Goal: Task Accomplishment & Management: Use online tool/utility

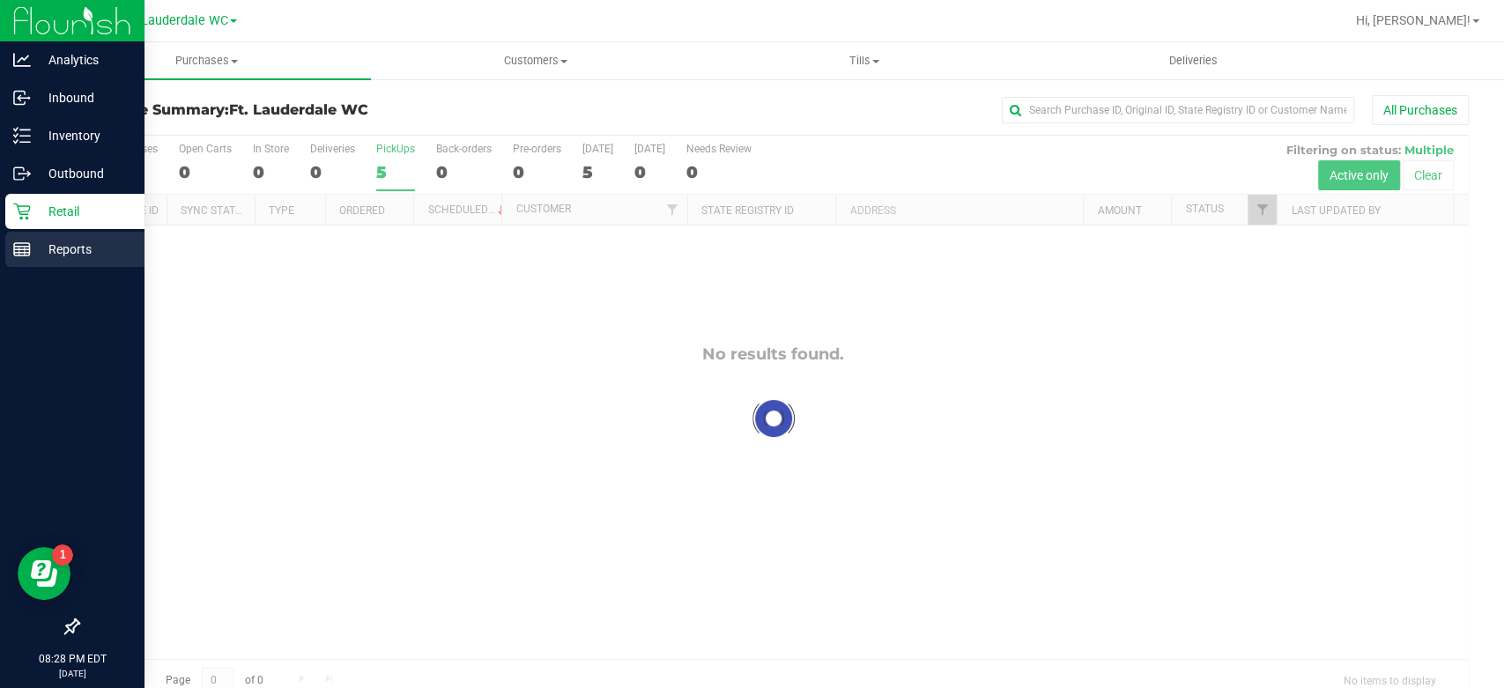
click at [14, 244] on rect at bounding box center [22, 249] width 16 height 12
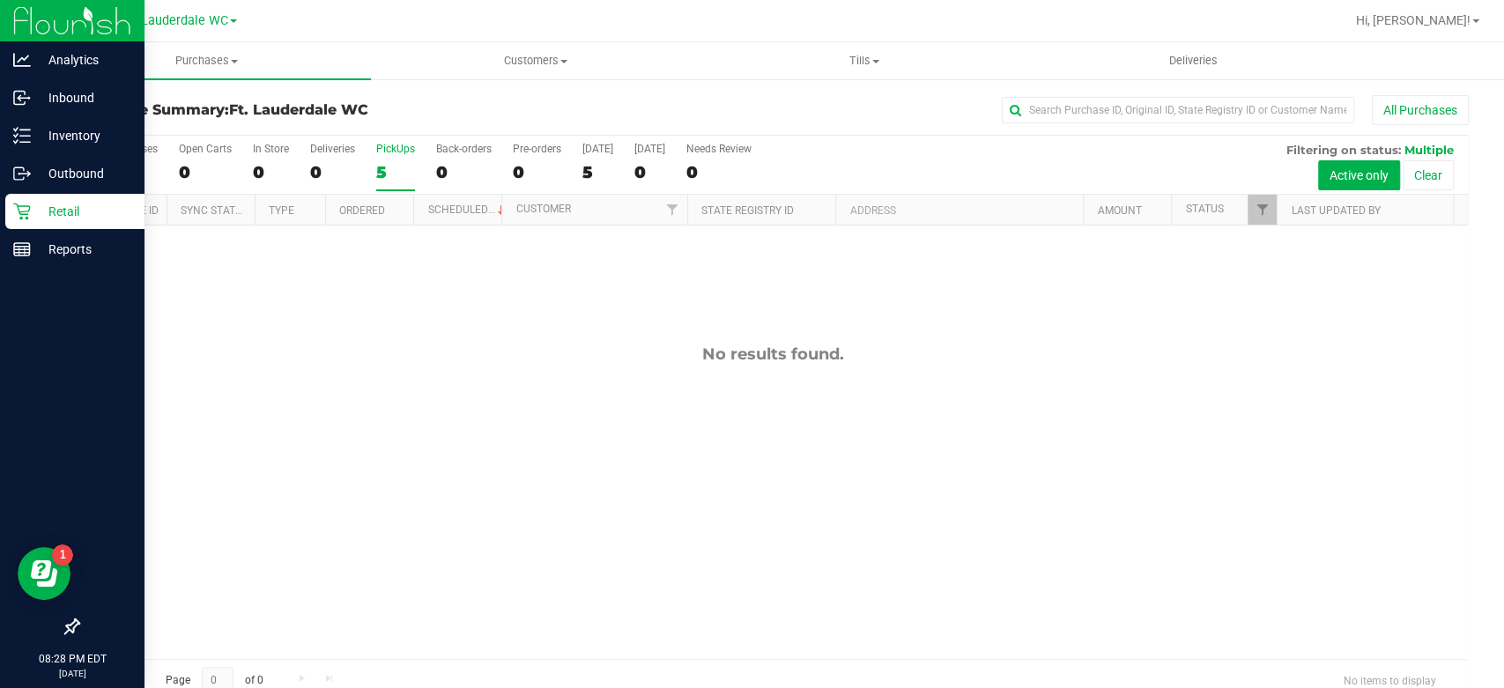
click at [43, 207] on p "Retail" at bounding box center [84, 211] width 106 height 21
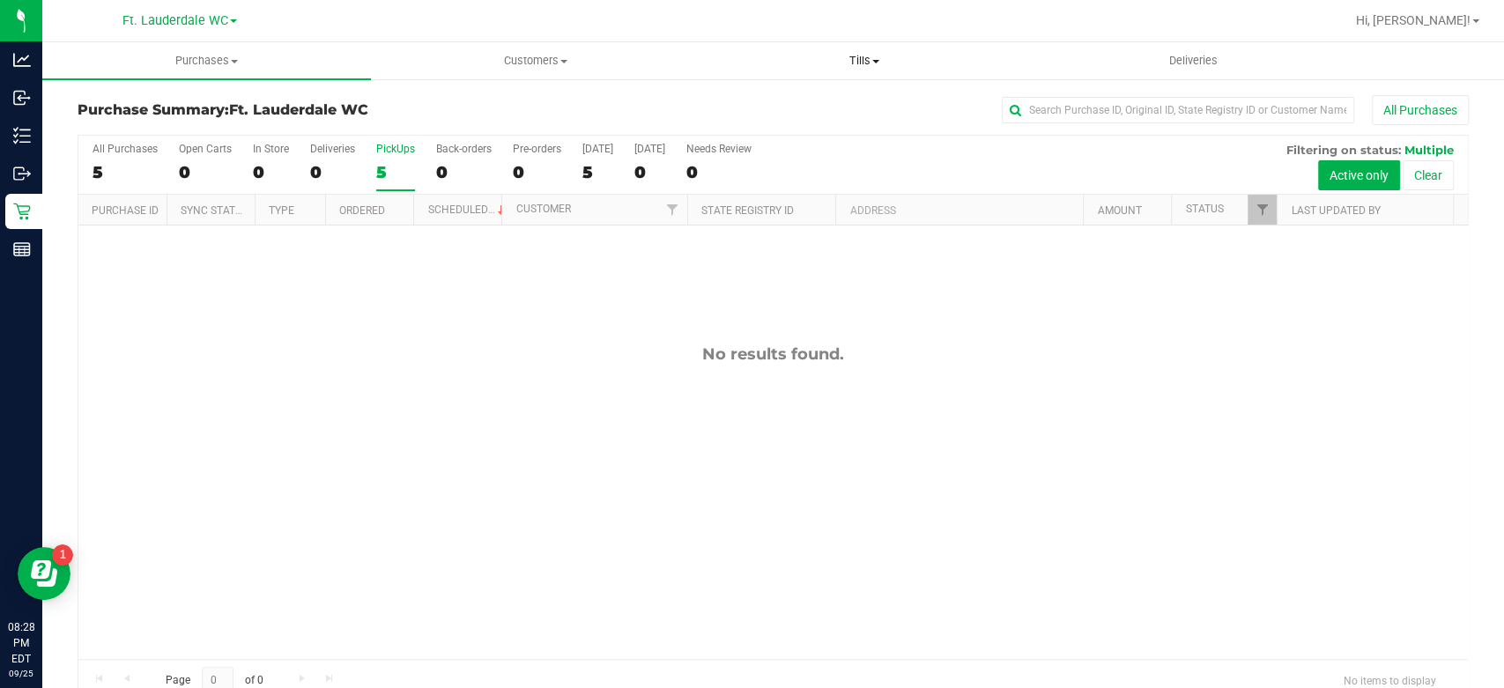
click at [898, 61] on span "Tills" at bounding box center [864, 61] width 327 height 16
click at [819, 99] on li "Manage tills" at bounding box center [865, 106] width 329 height 21
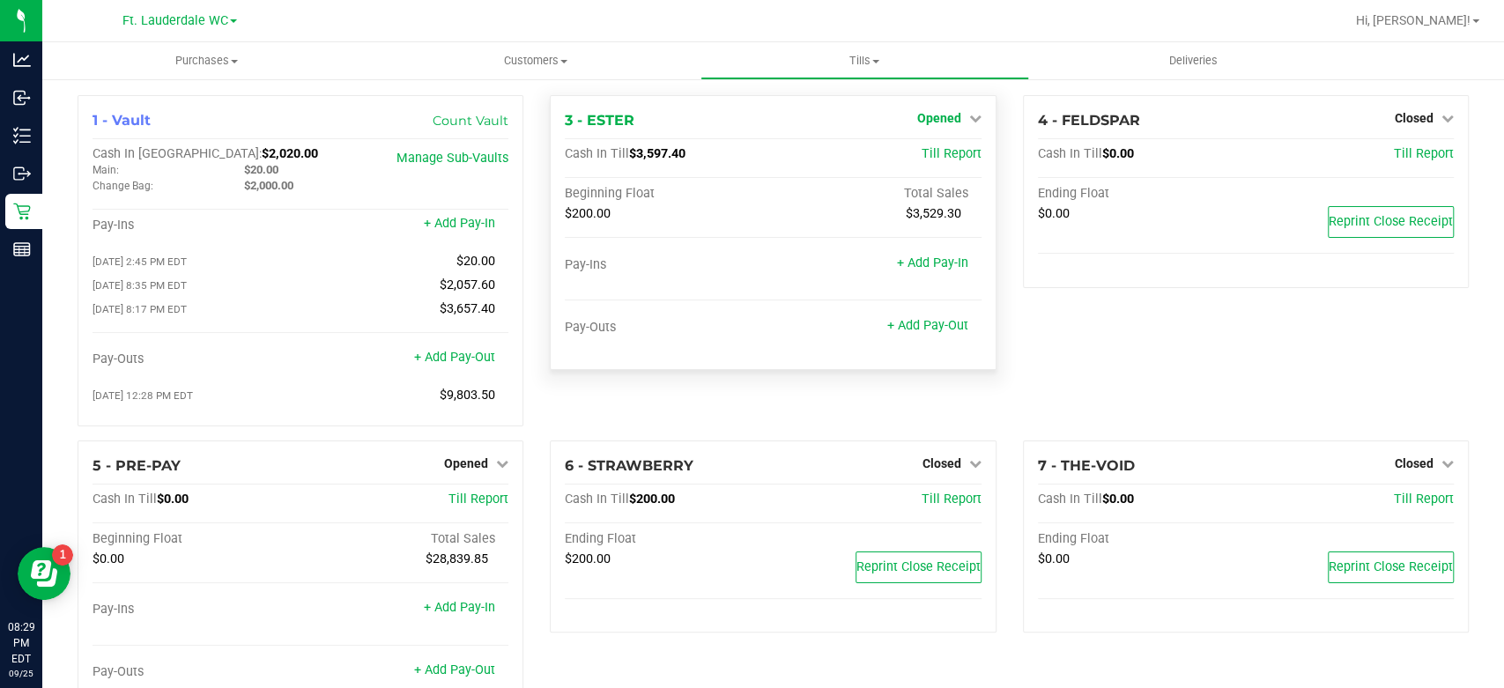
click at [935, 111] on span "Opened" at bounding box center [939, 118] width 44 height 14
click at [923, 160] on link "Close Till" at bounding box center [941, 155] width 48 height 14
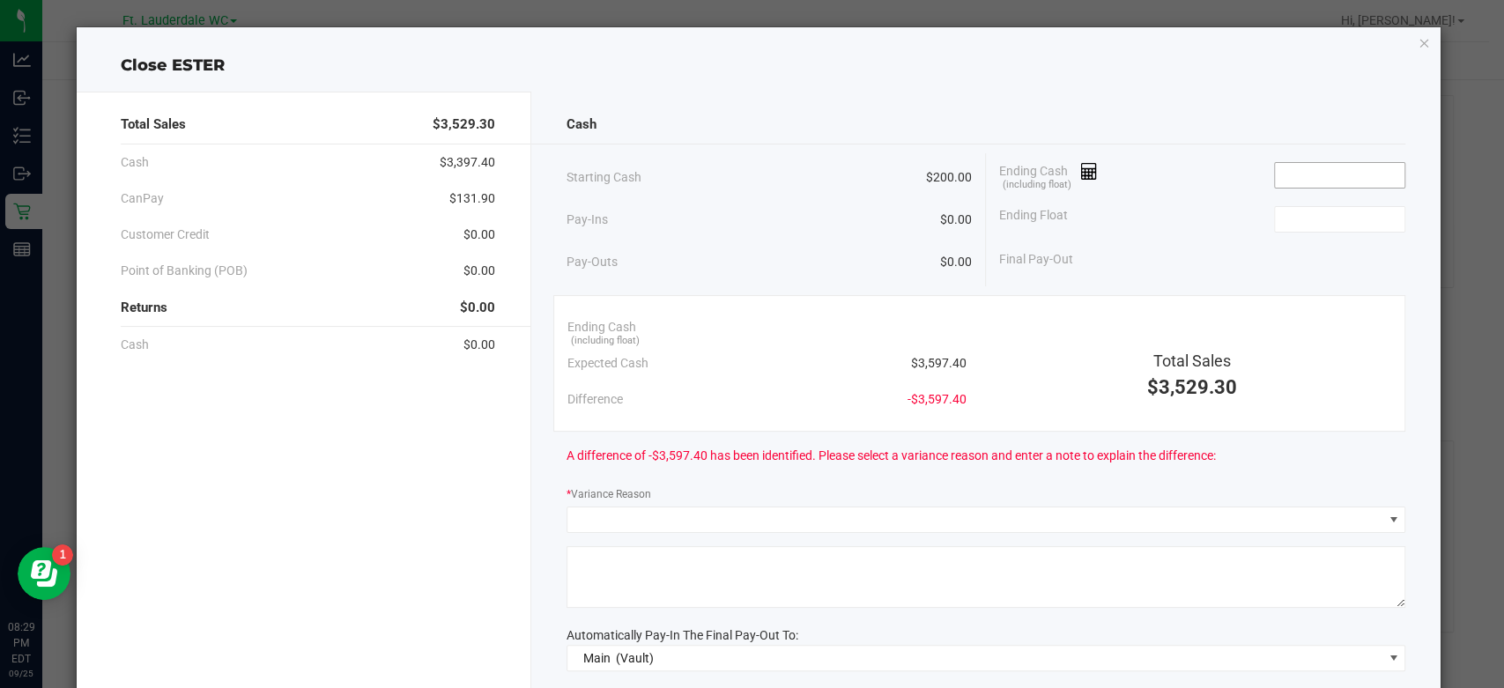
click at [1322, 178] on input at bounding box center [1340, 175] width 130 height 25
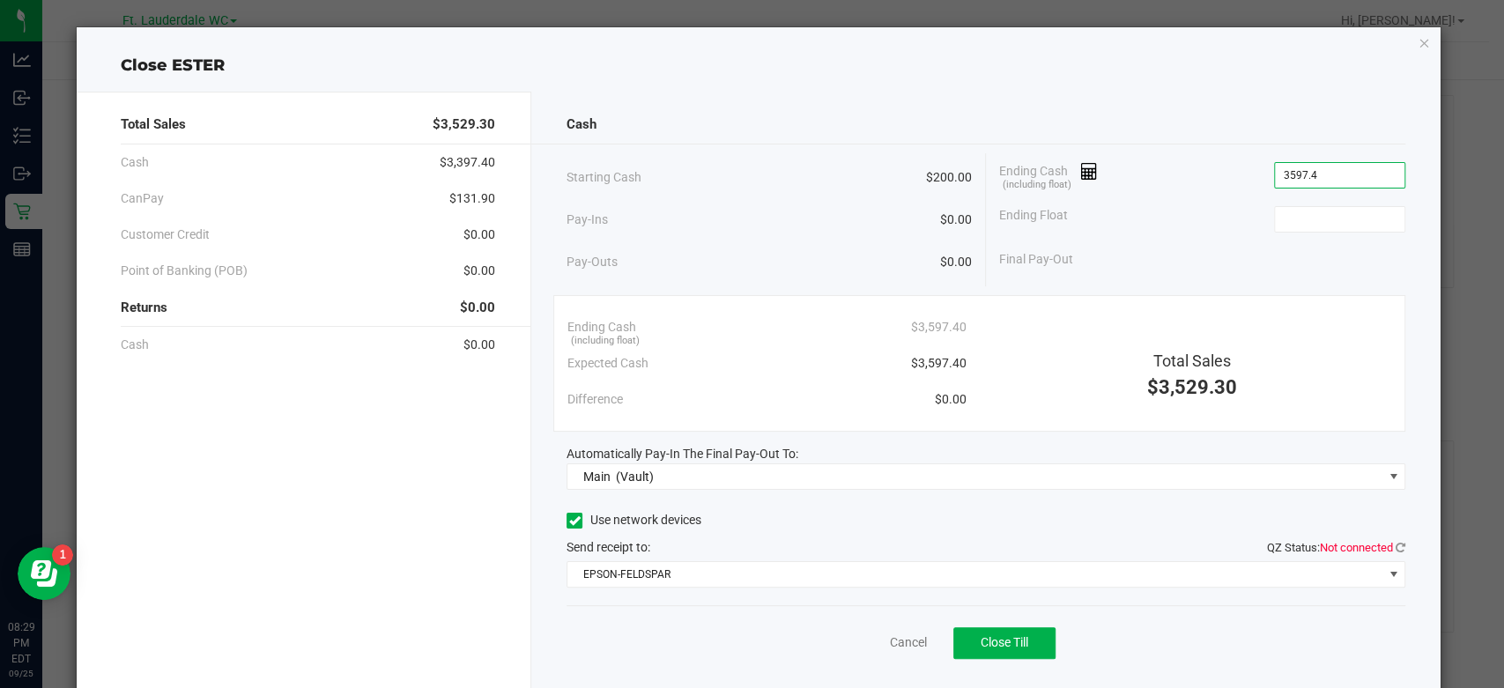
type input "$3,597.40"
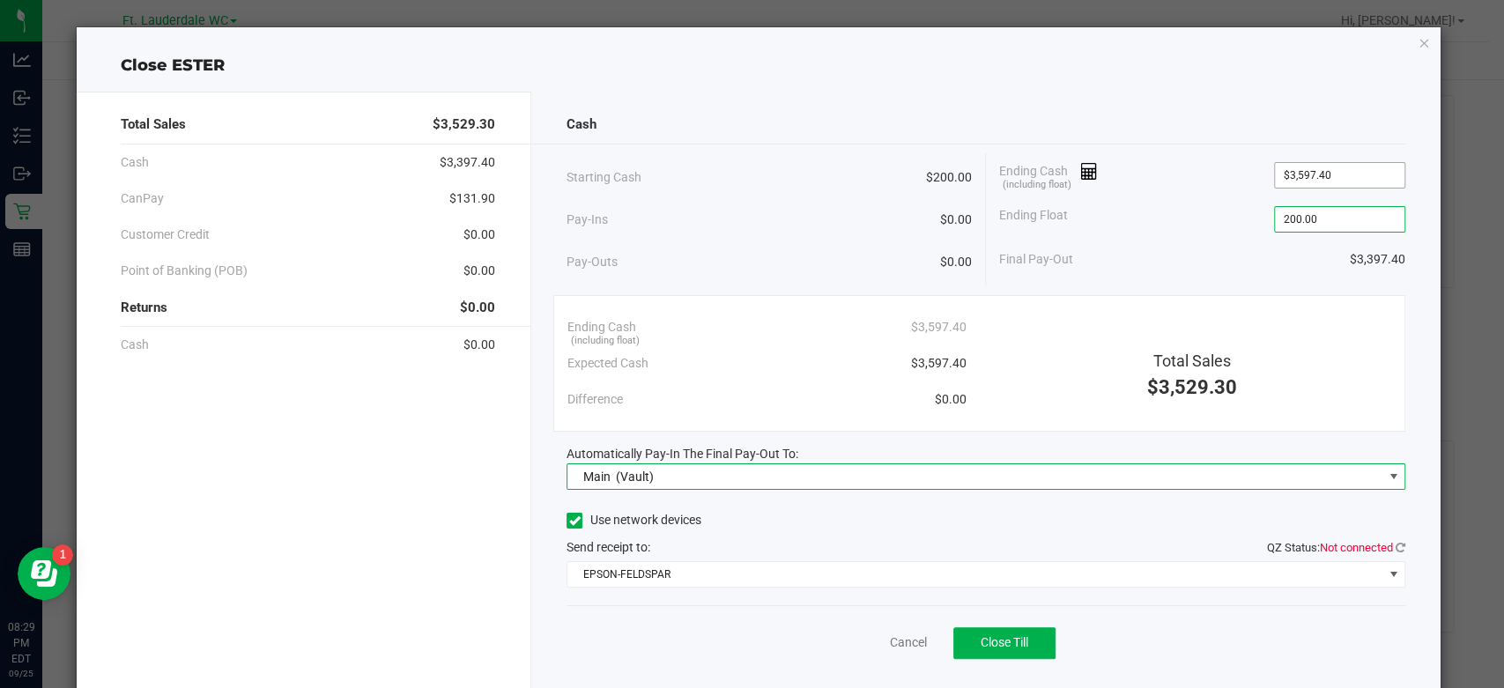
type input "$200.00"
click at [1396, 547] on icon at bounding box center [1401, 547] width 10 height 11
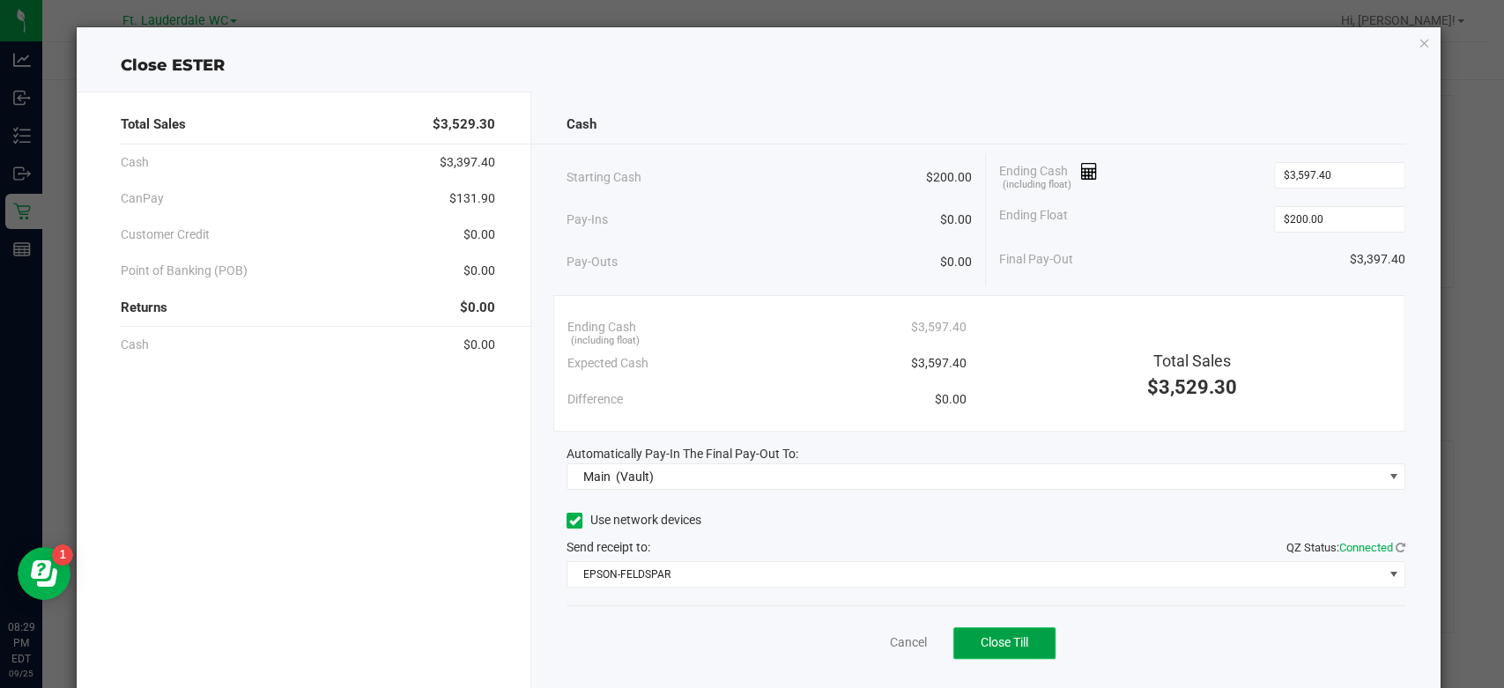
click at [1014, 640] on span "Close Till" at bounding box center [1005, 642] width 48 height 14
click at [878, 641] on link "Dismiss" at bounding box center [869, 643] width 42 height 19
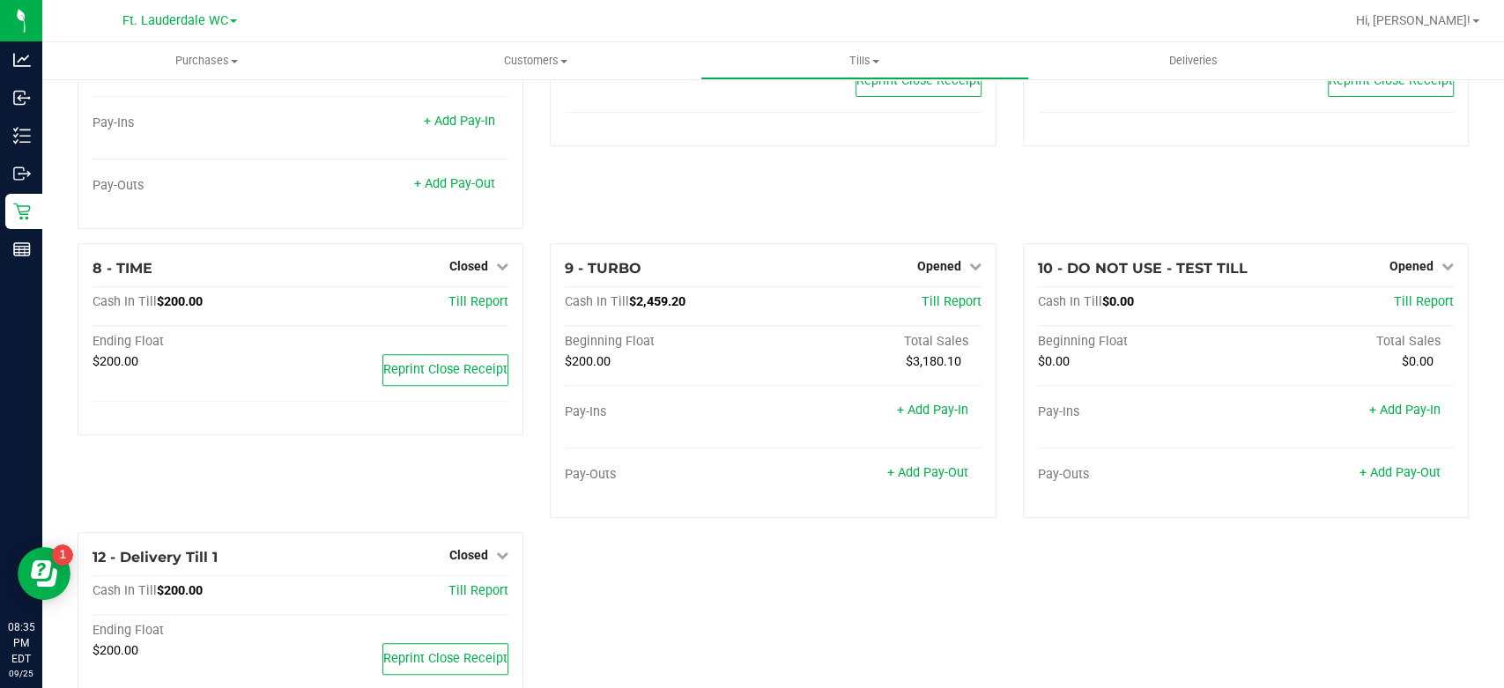
scroll to position [489, 0]
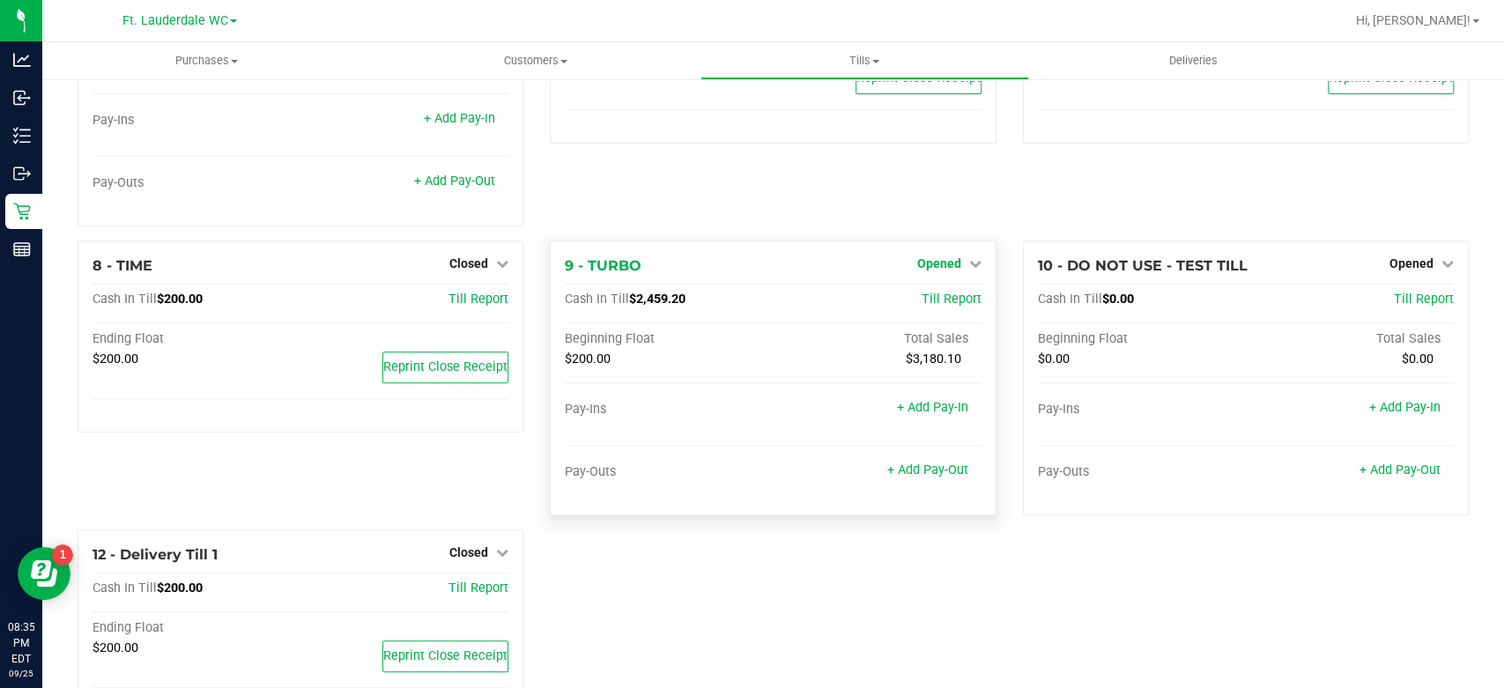
click at [935, 260] on span "Opened" at bounding box center [939, 263] width 44 height 14
click at [930, 300] on link "Close Till" at bounding box center [941, 300] width 48 height 14
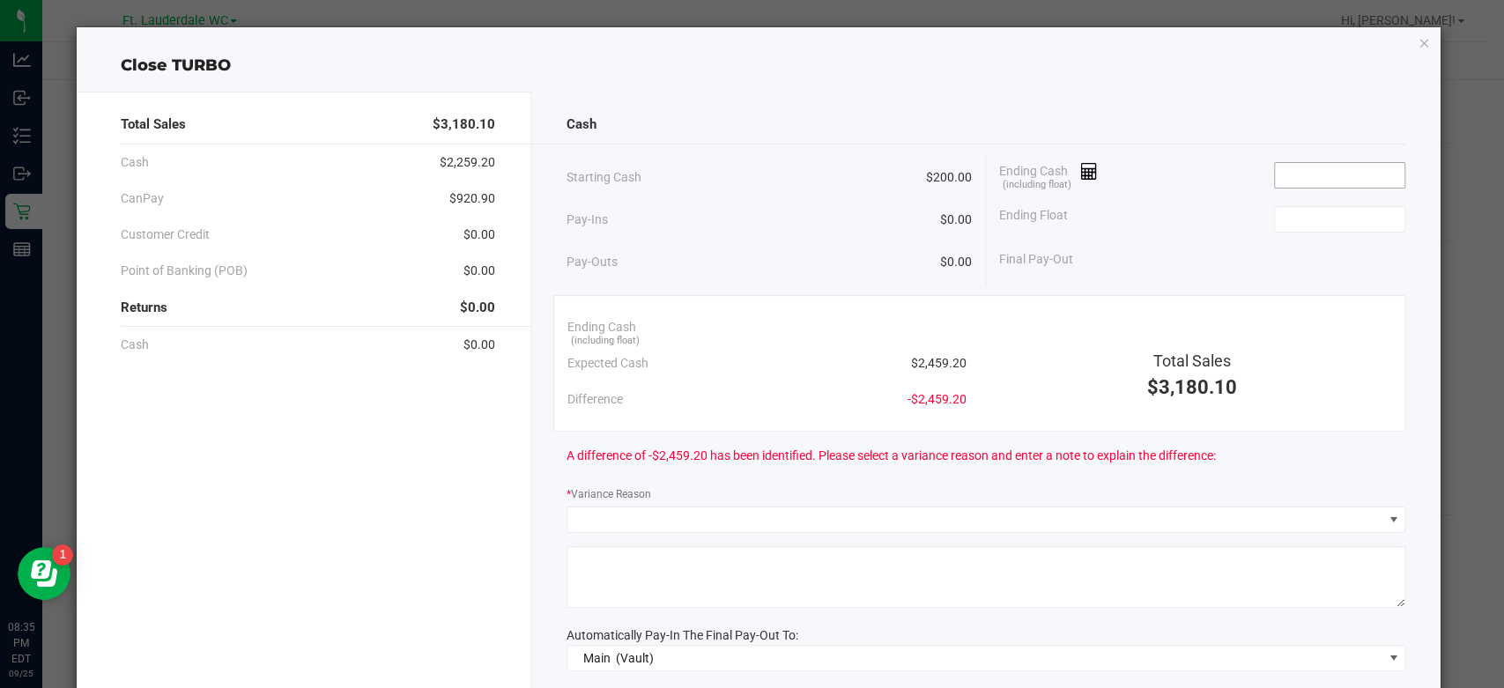
click at [1289, 171] on input at bounding box center [1340, 175] width 130 height 25
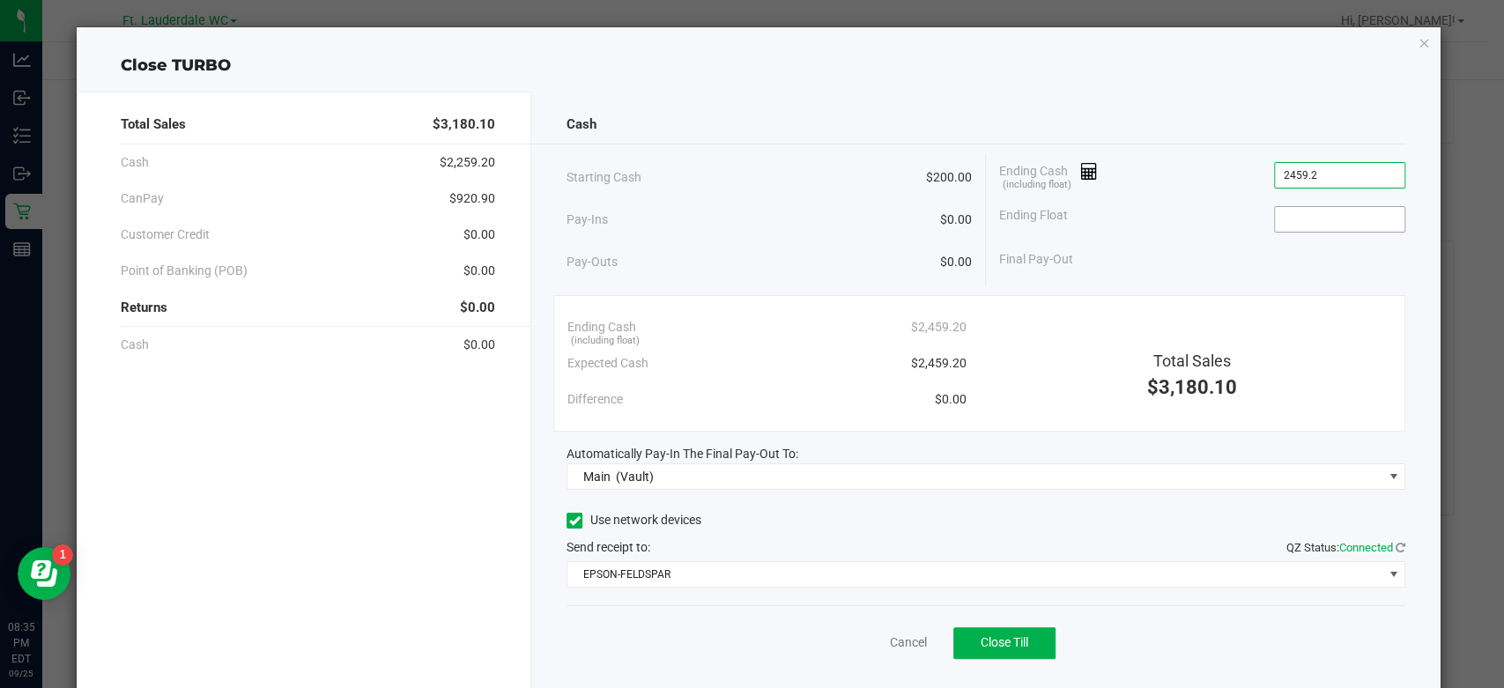
type input "$2,459.20"
click at [1294, 210] on input at bounding box center [1340, 219] width 130 height 25
type input "$200.00"
click at [1071, 275] on div "Final Pay-Out $2,259.20" at bounding box center [1202, 259] width 406 height 36
click at [981, 641] on span "Close Till" at bounding box center [1005, 642] width 48 height 14
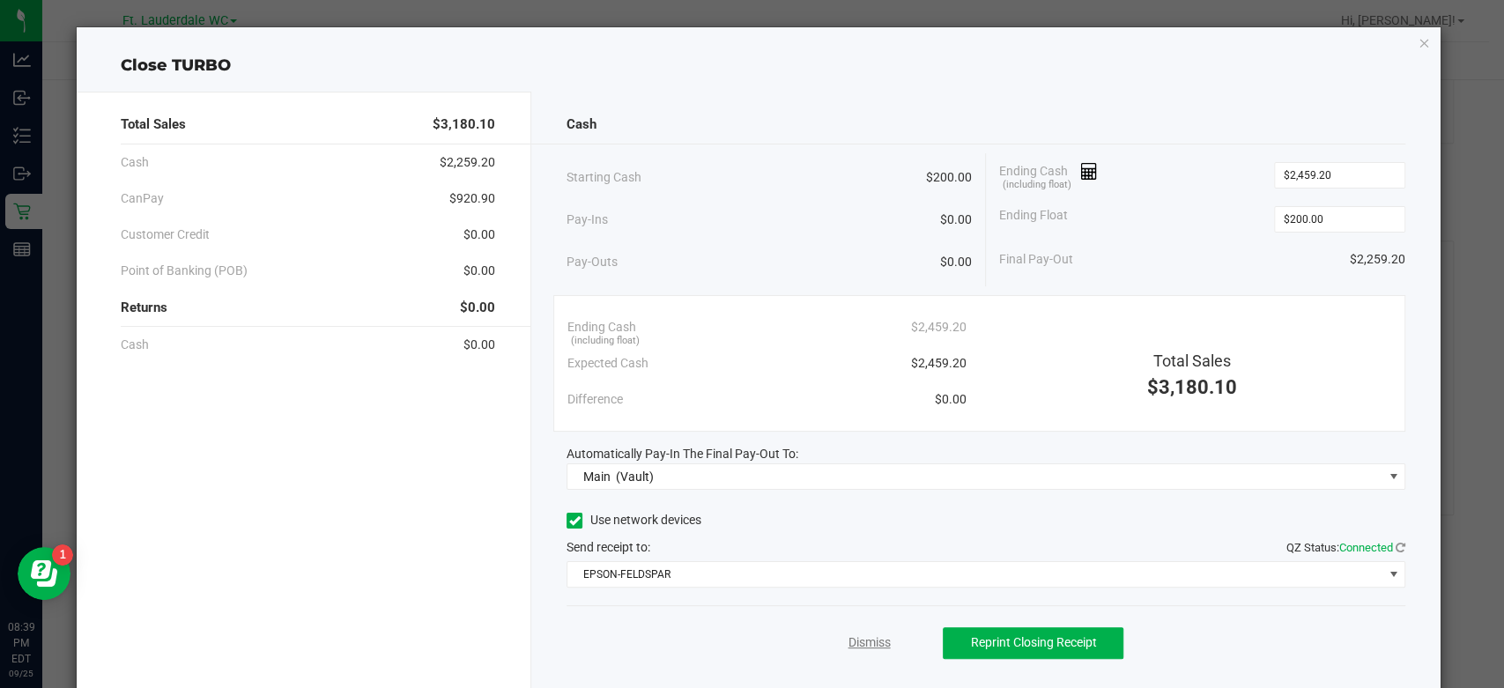
click at [879, 638] on link "Dismiss" at bounding box center [869, 643] width 42 height 19
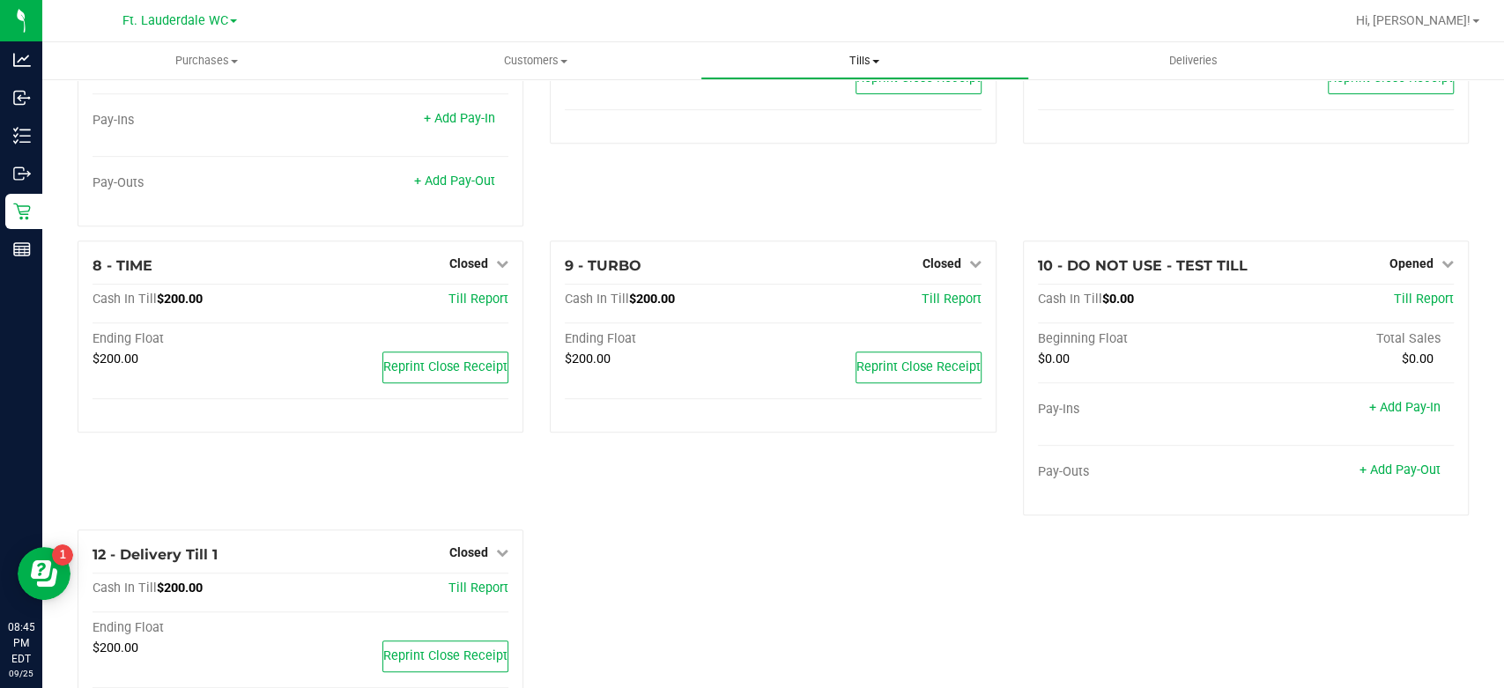
click at [884, 57] on span "Tills" at bounding box center [864, 61] width 327 height 16
click at [859, 128] on span "Reconcile e-payments" at bounding box center [788, 127] width 175 height 15
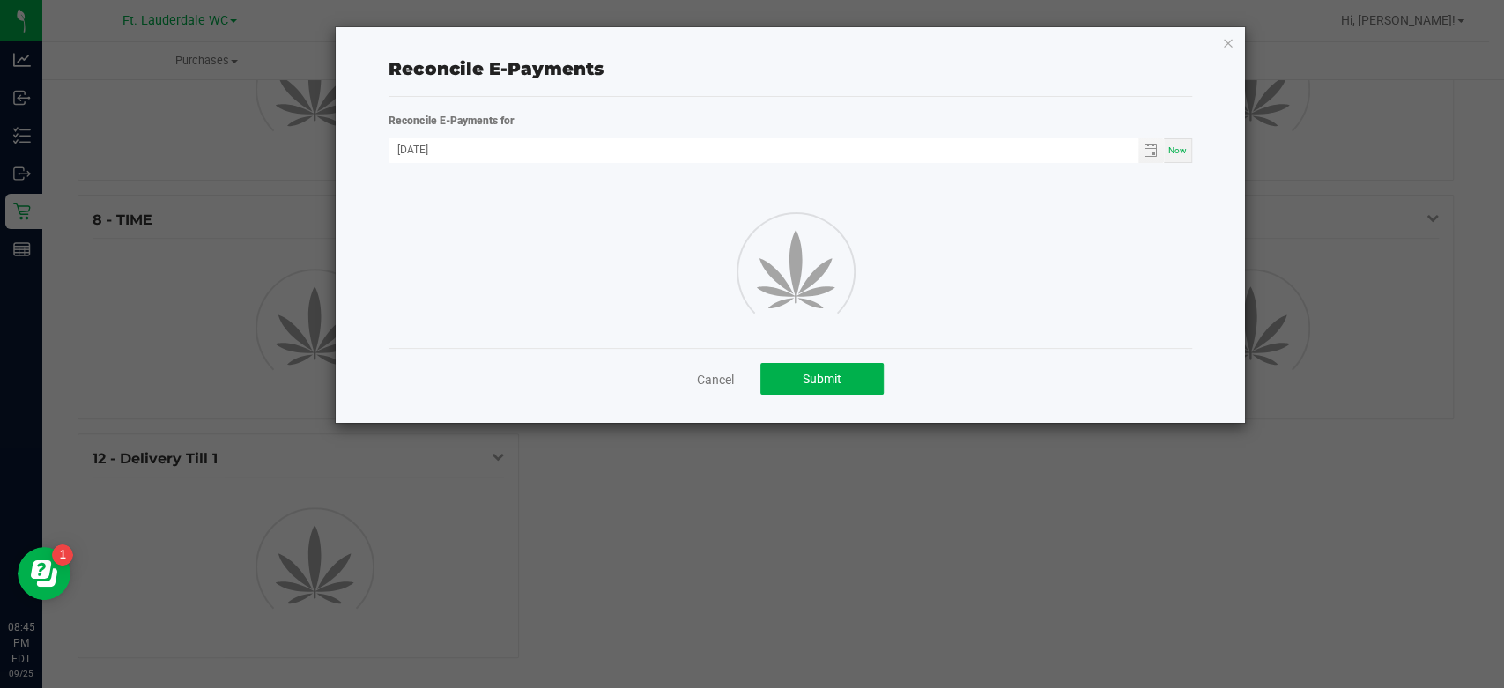
scroll to position [489, 0]
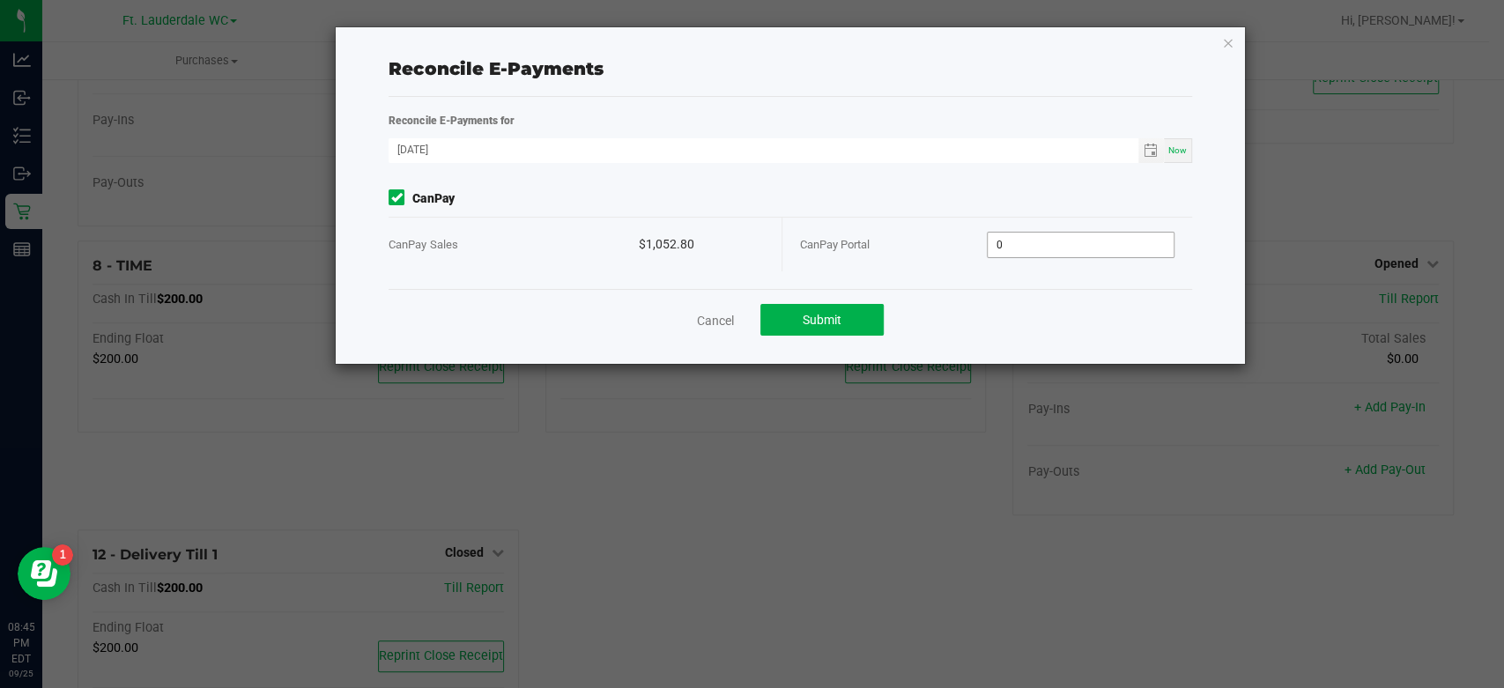
click at [1058, 245] on input "0" at bounding box center [1081, 245] width 186 height 25
type input "$1,052.80"
click at [1052, 260] on div "CanPay Portal $1,052.80" at bounding box center [987, 245] width 374 height 54
click at [849, 308] on button "Submit" at bounding box center [821, 320] width 123 height 32
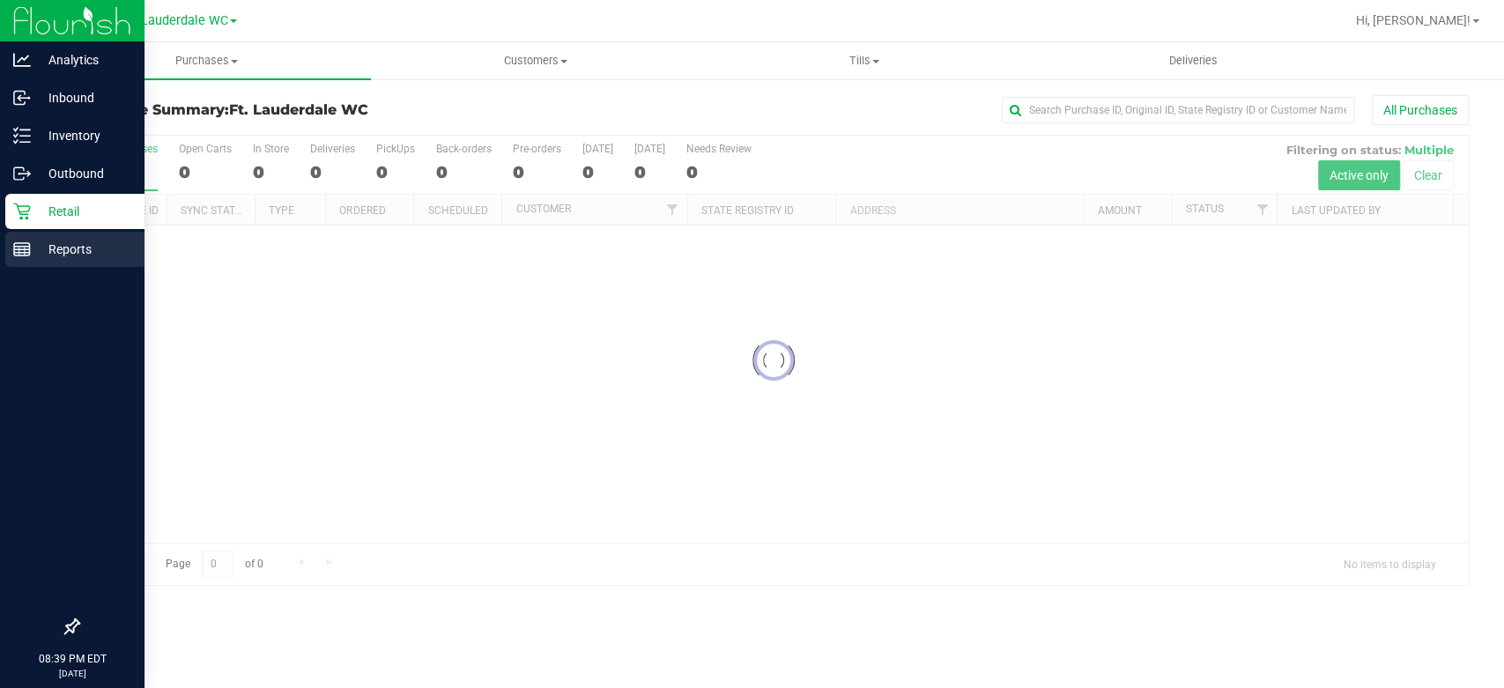
click at [28, 247] on line at bounding box center [22, 247] width 16 height 0
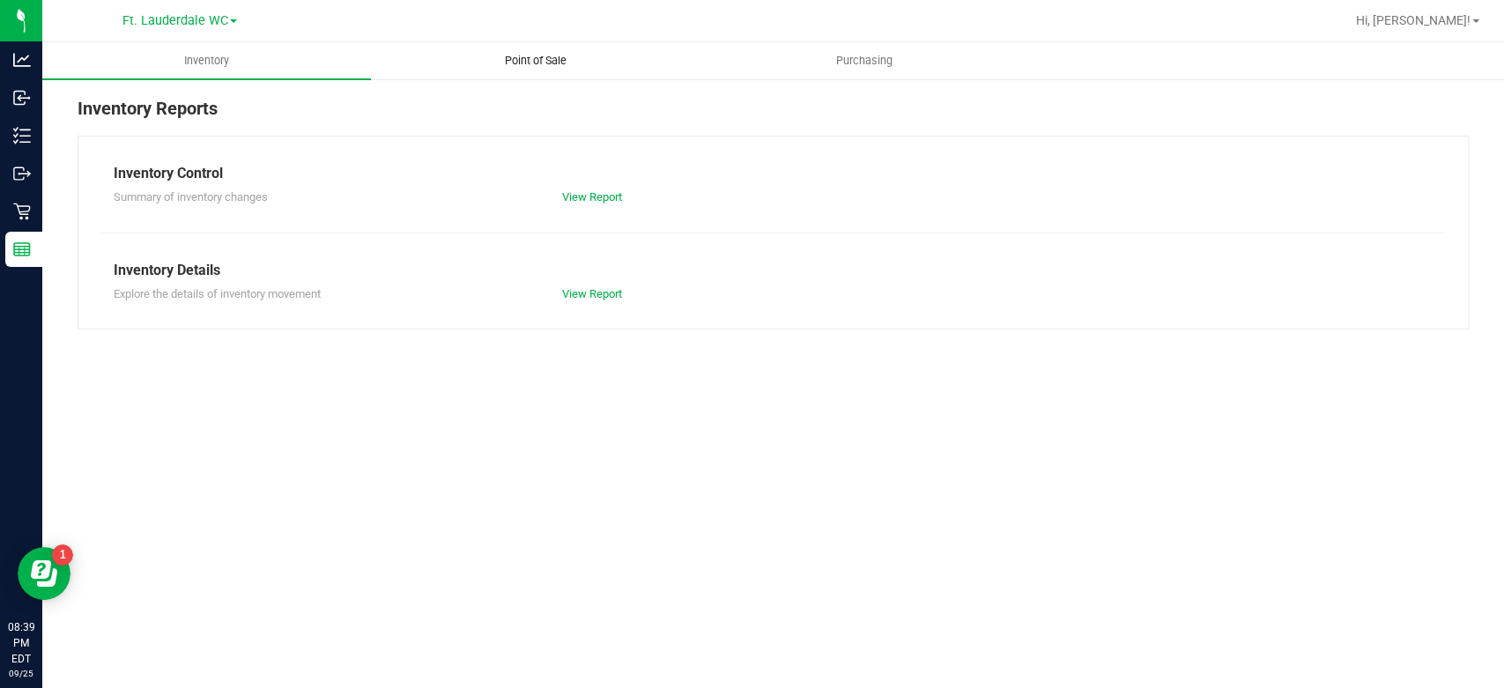
click at [512, 67] on span "Point of Sale" at bounding box center [535, 61] width 109 height 16
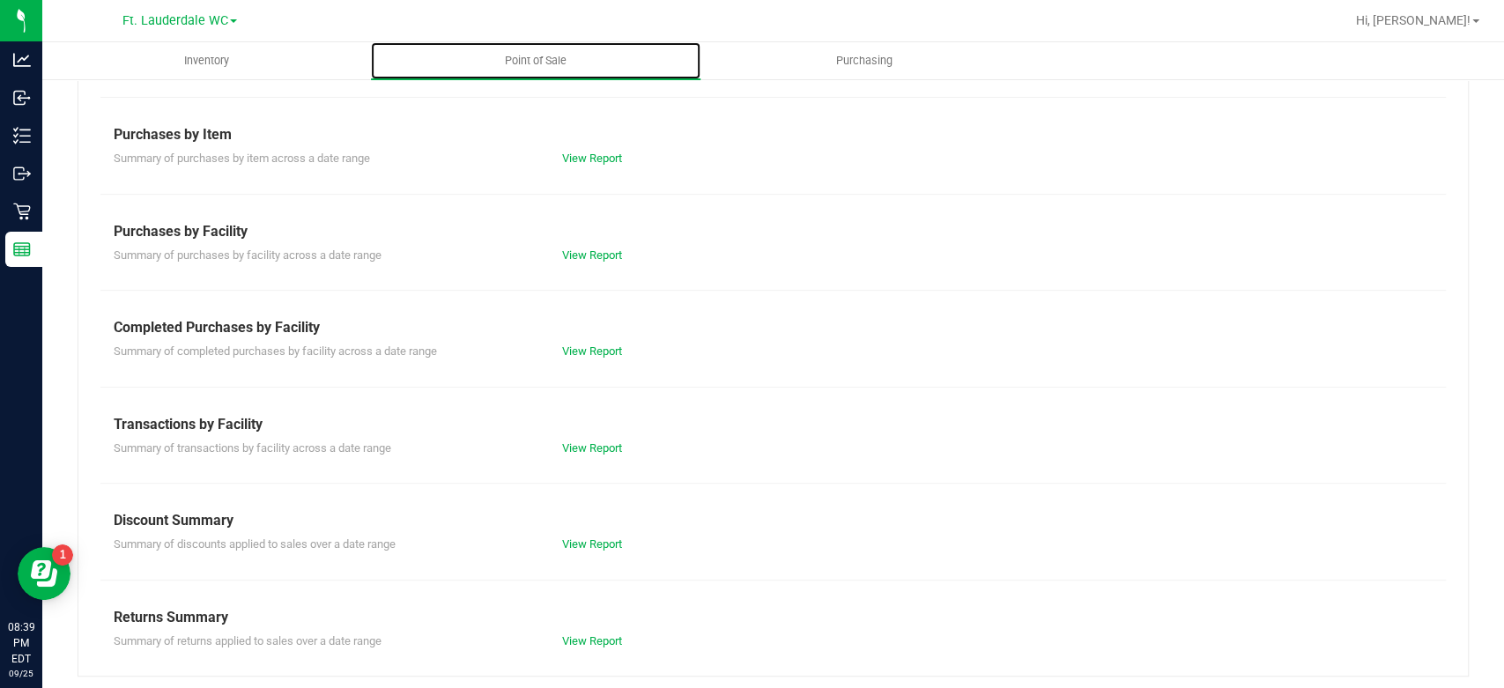
scroll to position [236, 0]
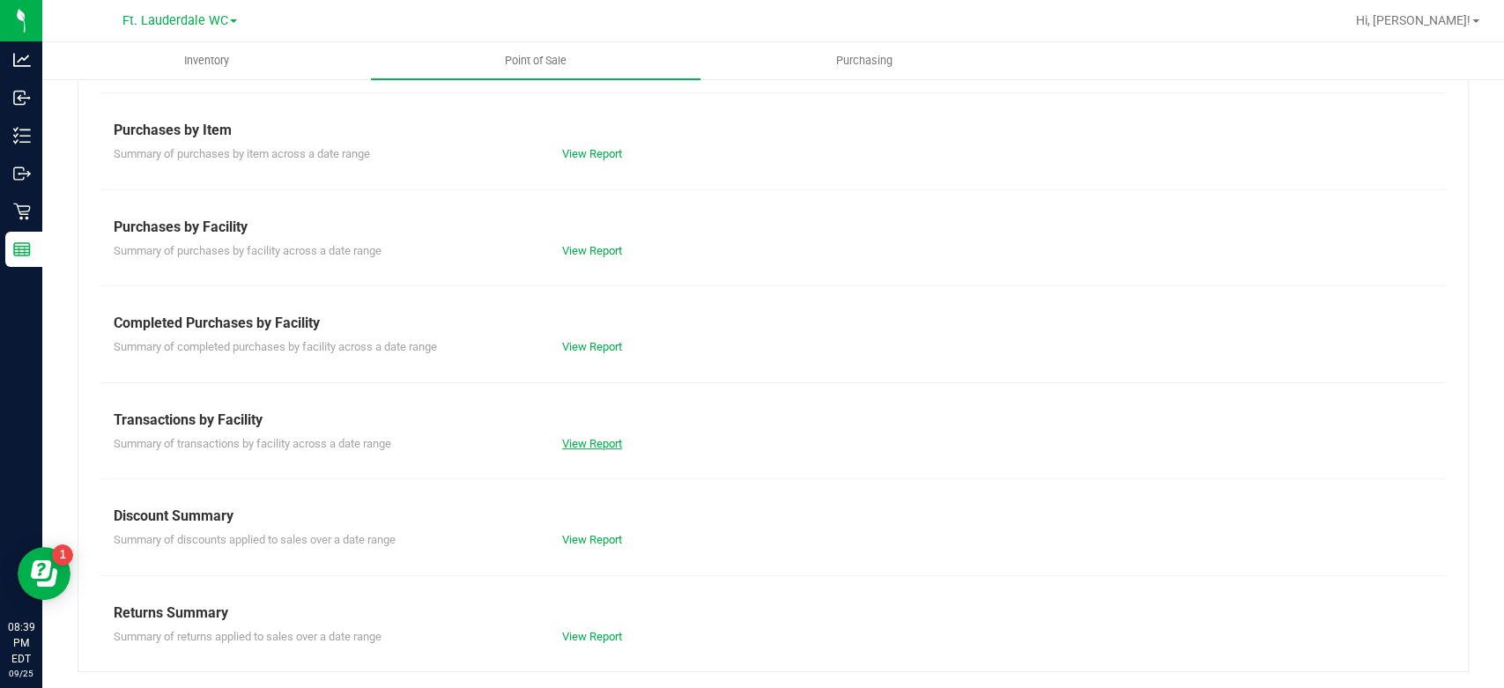
click at [567, 441] on link "View Report" at bounding box center [592, 443] width 60 height 13
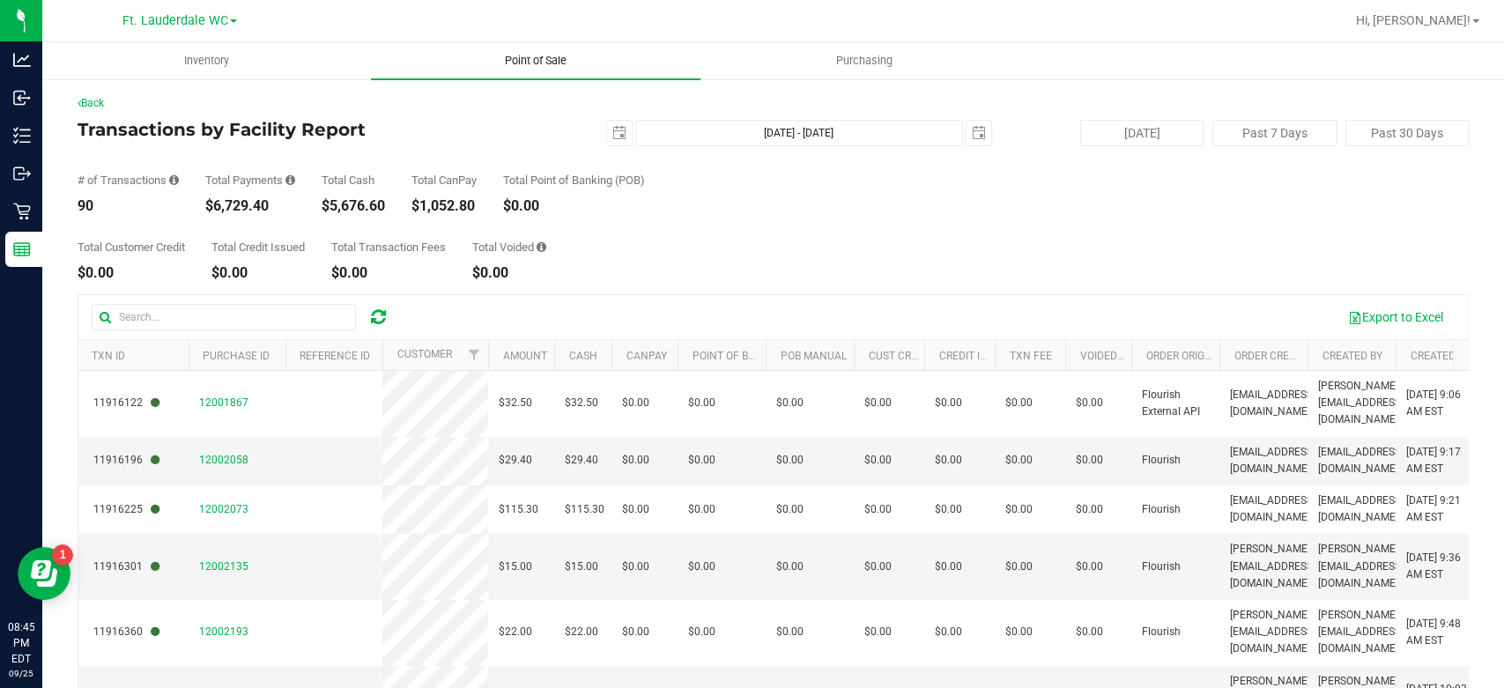
click at [556, 70] on uib-tab-heading "Point of Sale" at bounding box center [535, 60] width 329 height 37
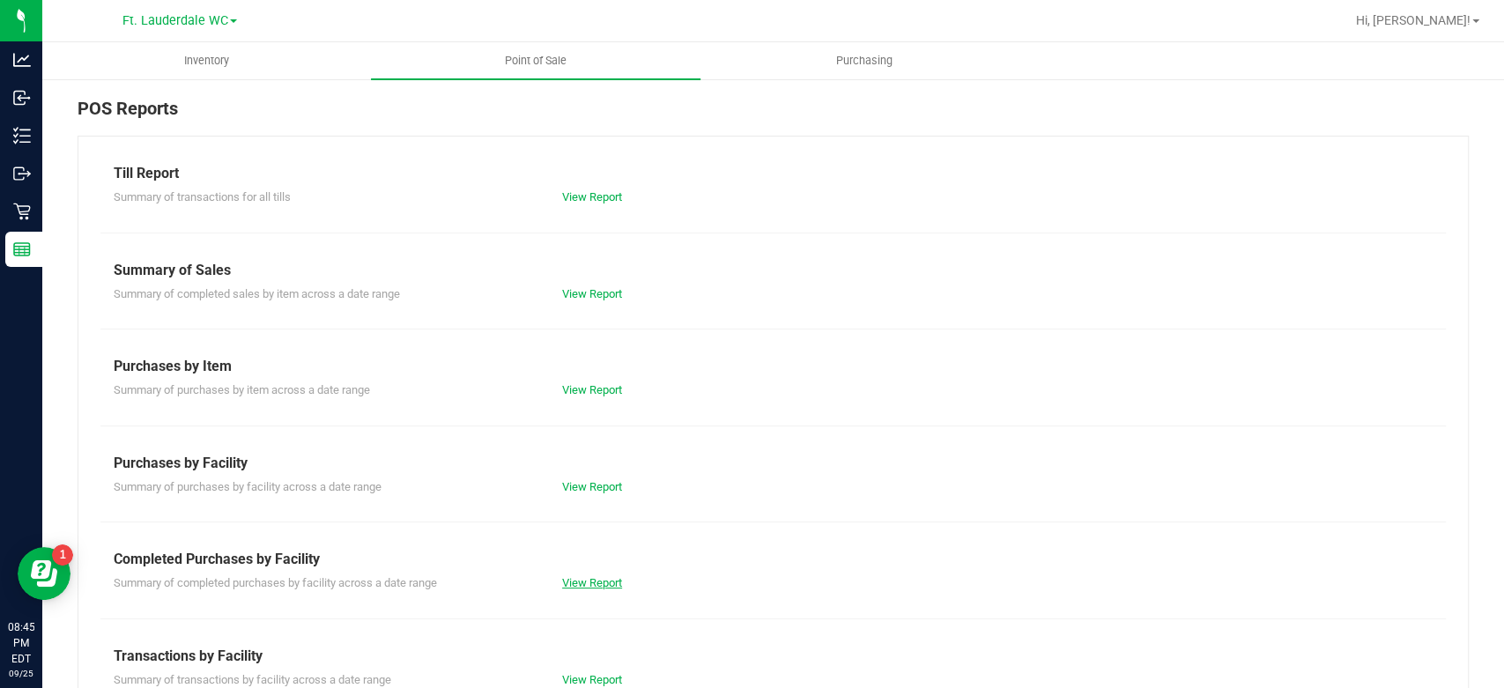
click at [580, 582] on link "View Report" at bounding box center [592, 582] width 60 height 13
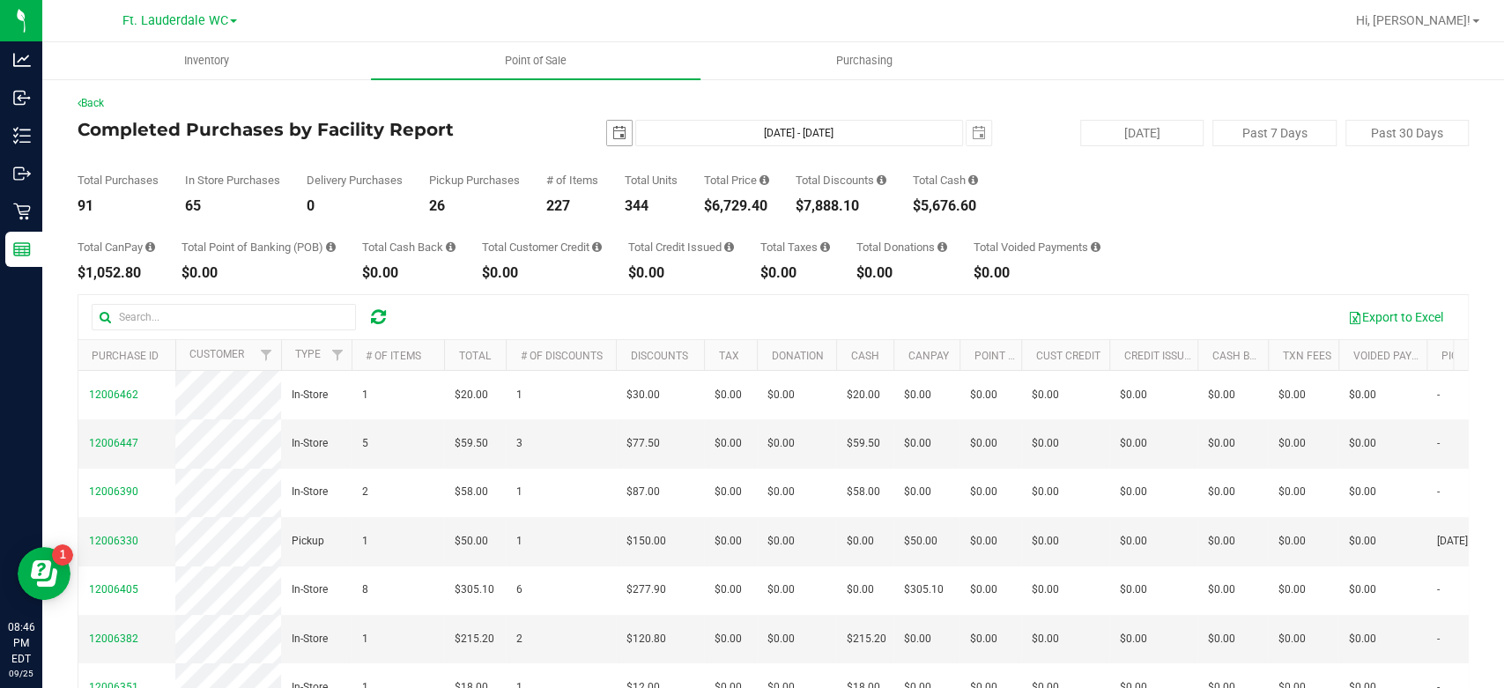
click at [607, 143] on span "select" at bounding box center [619, 133] width 25 height 25
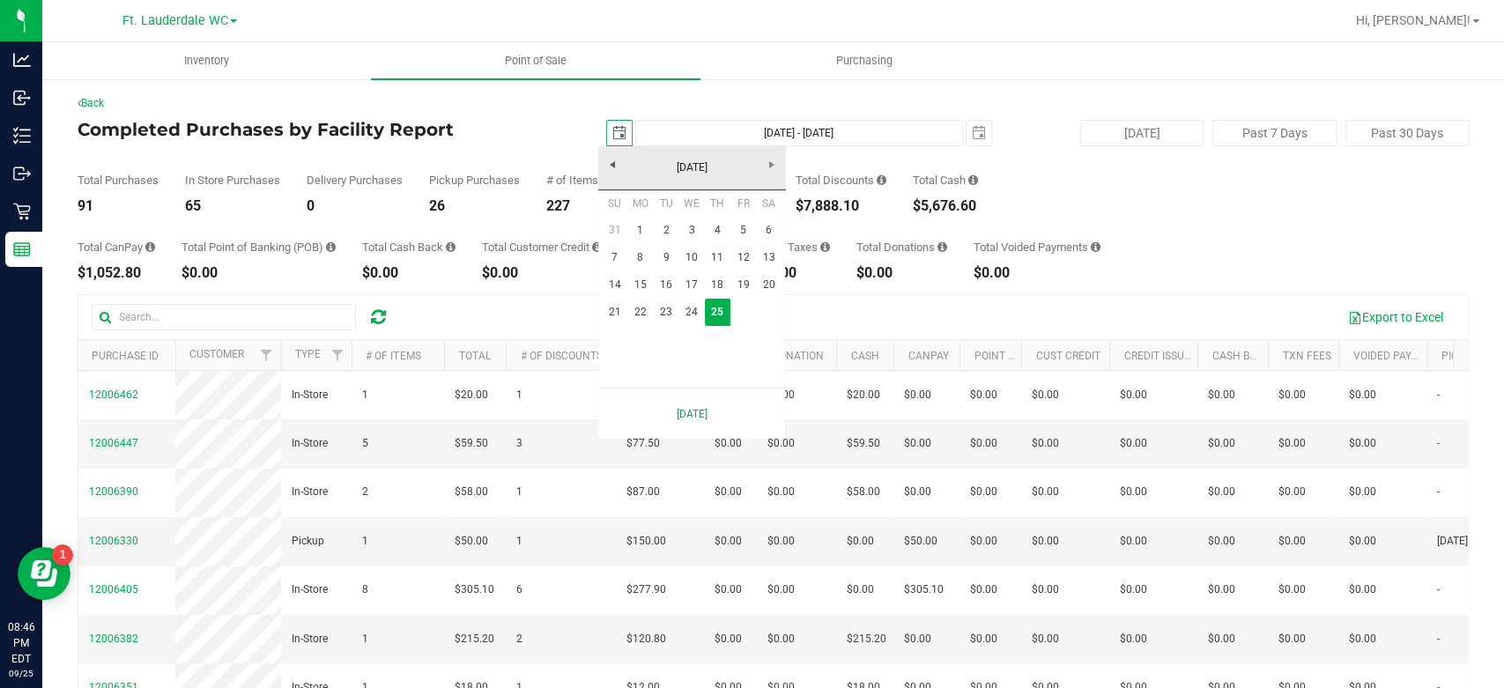
scroll to position [0, 43]
click at [606, 308] on link "21" at bounding box center [615, 312] width 26 height 27
type input "[DATE]"
type input "[DATE] - [DATE]"
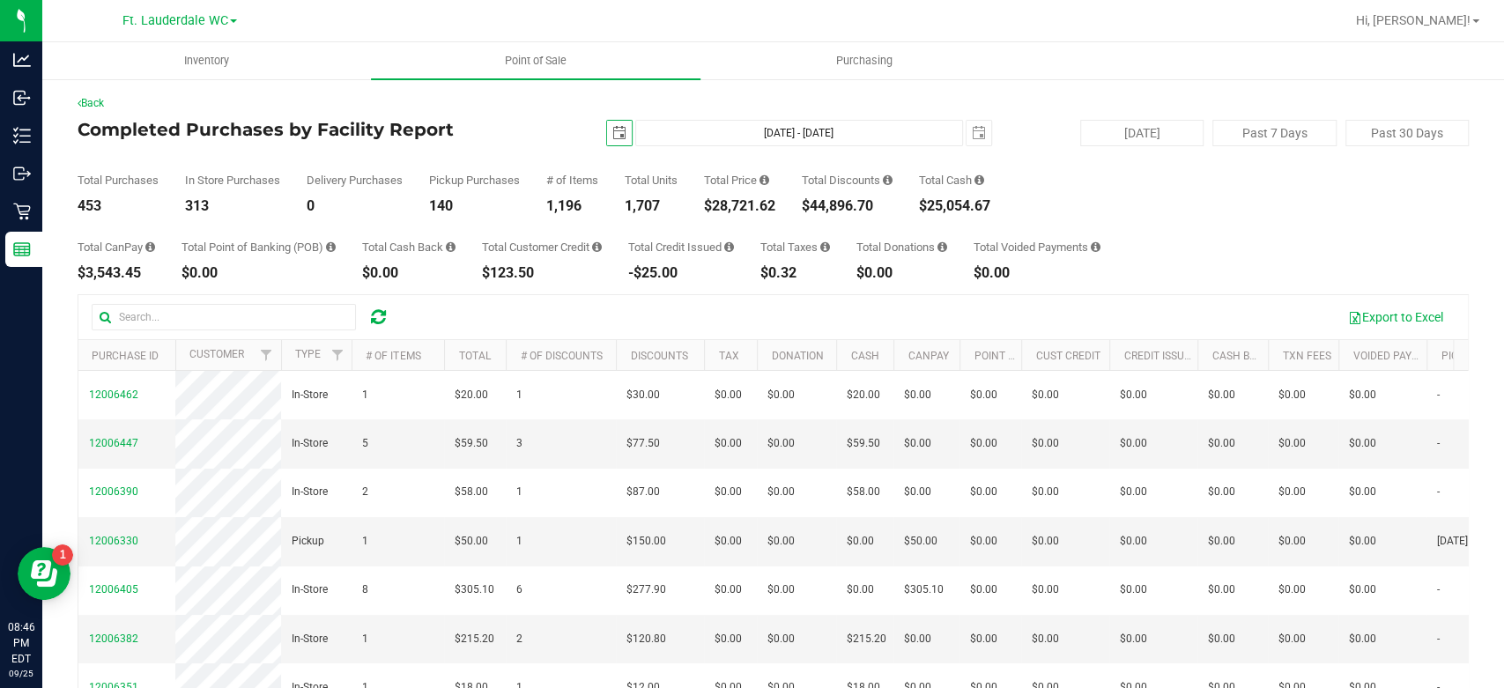
click at [610, 141] on span "select" at bounding box center [619, 133] width 25 height 25
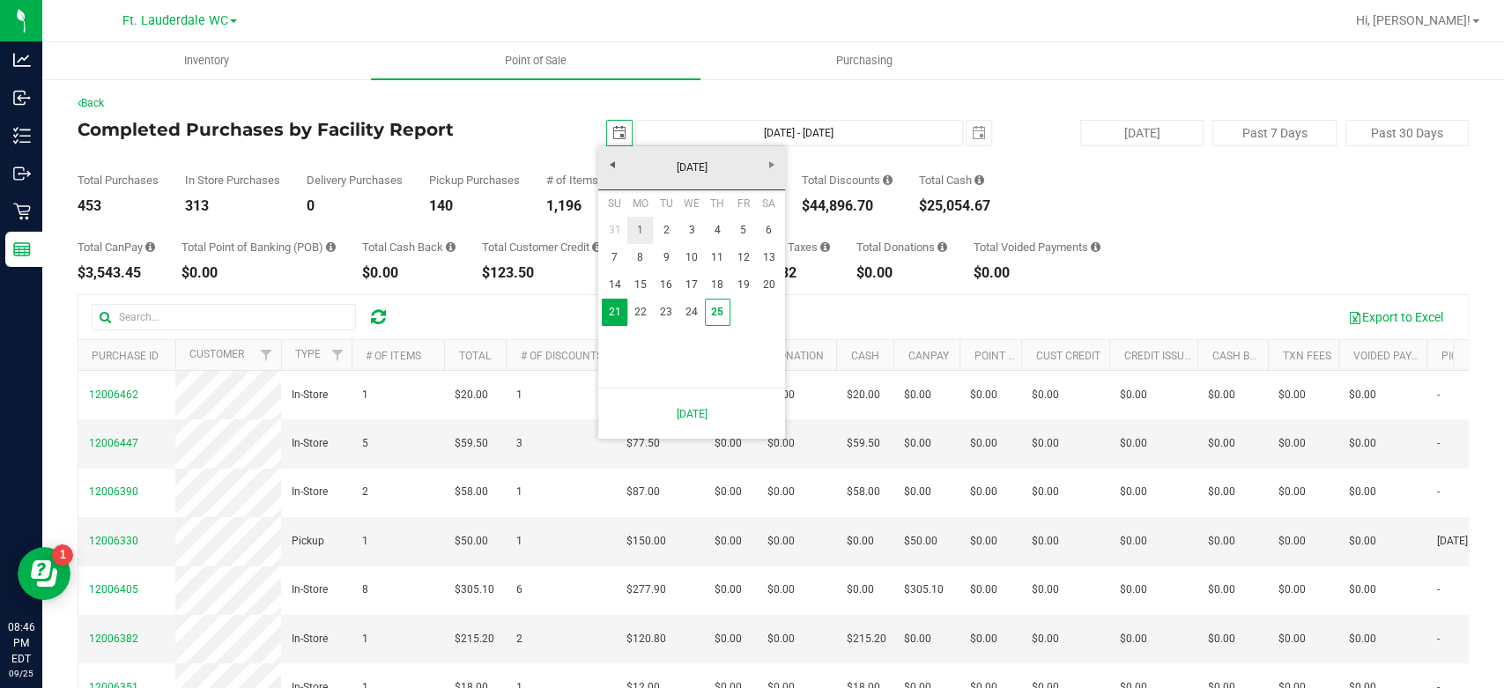
click at [641, 227] on link "1" at bounding box center [640, 230] width 26 height 27
type input "[DATE]"
type input "[DATE] - [DATE]"
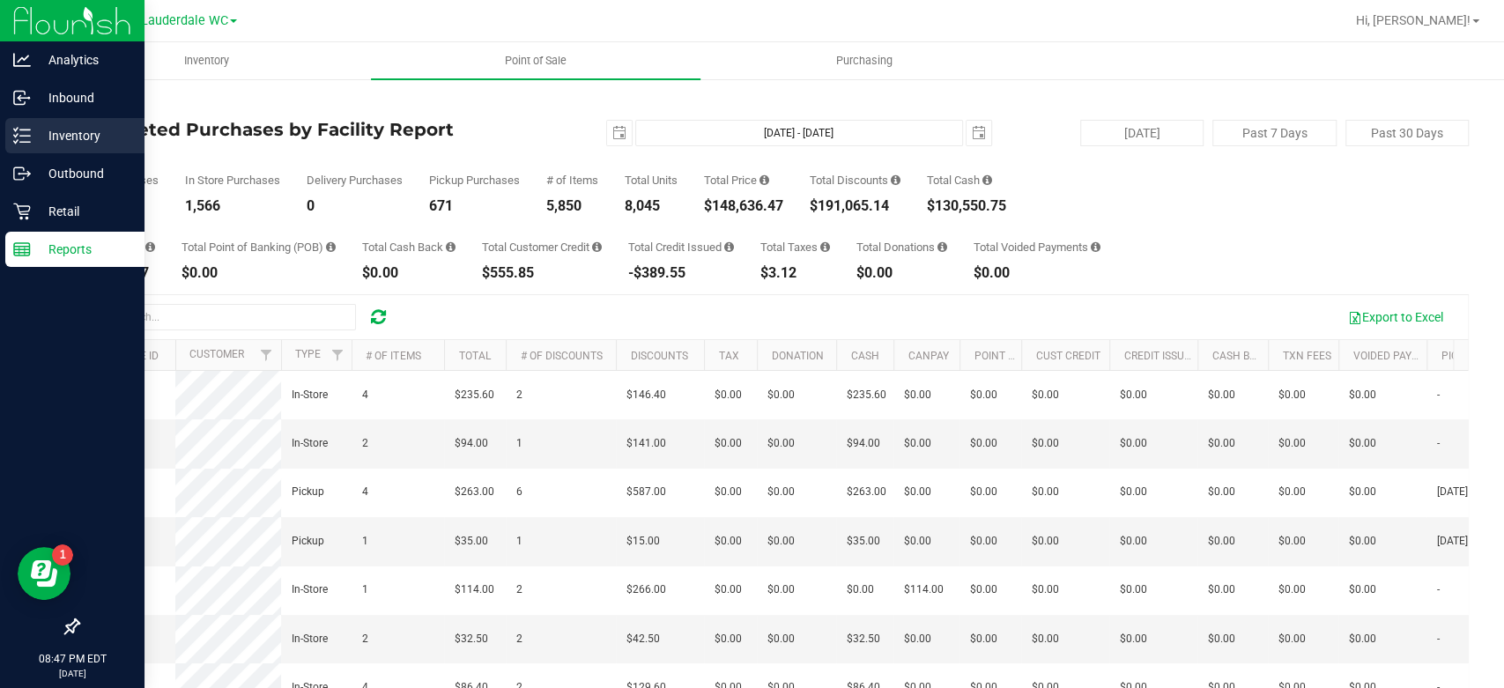
click at [27, 130] on line at bounding box center [25, 130] width 10 height 0
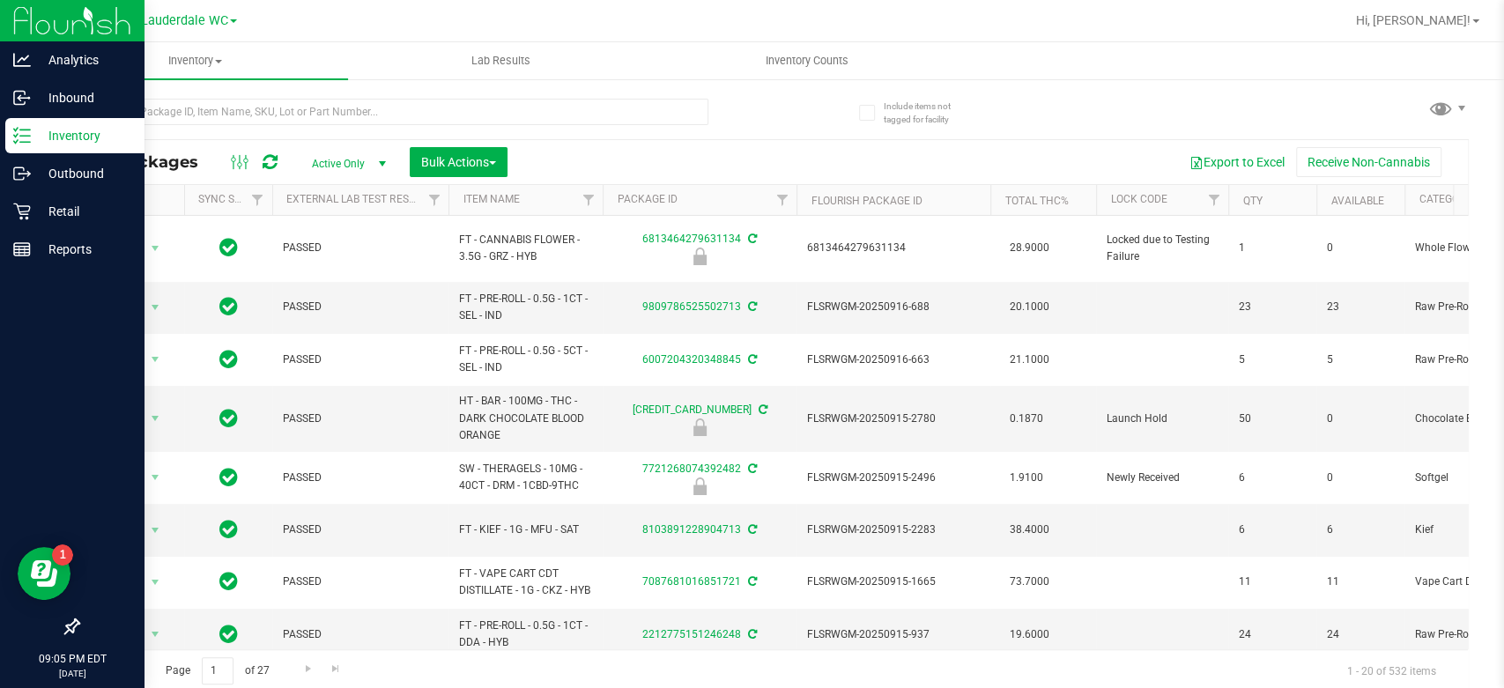
click at [27, 130] on line at bounding box center [25, 130] width 10 height 0
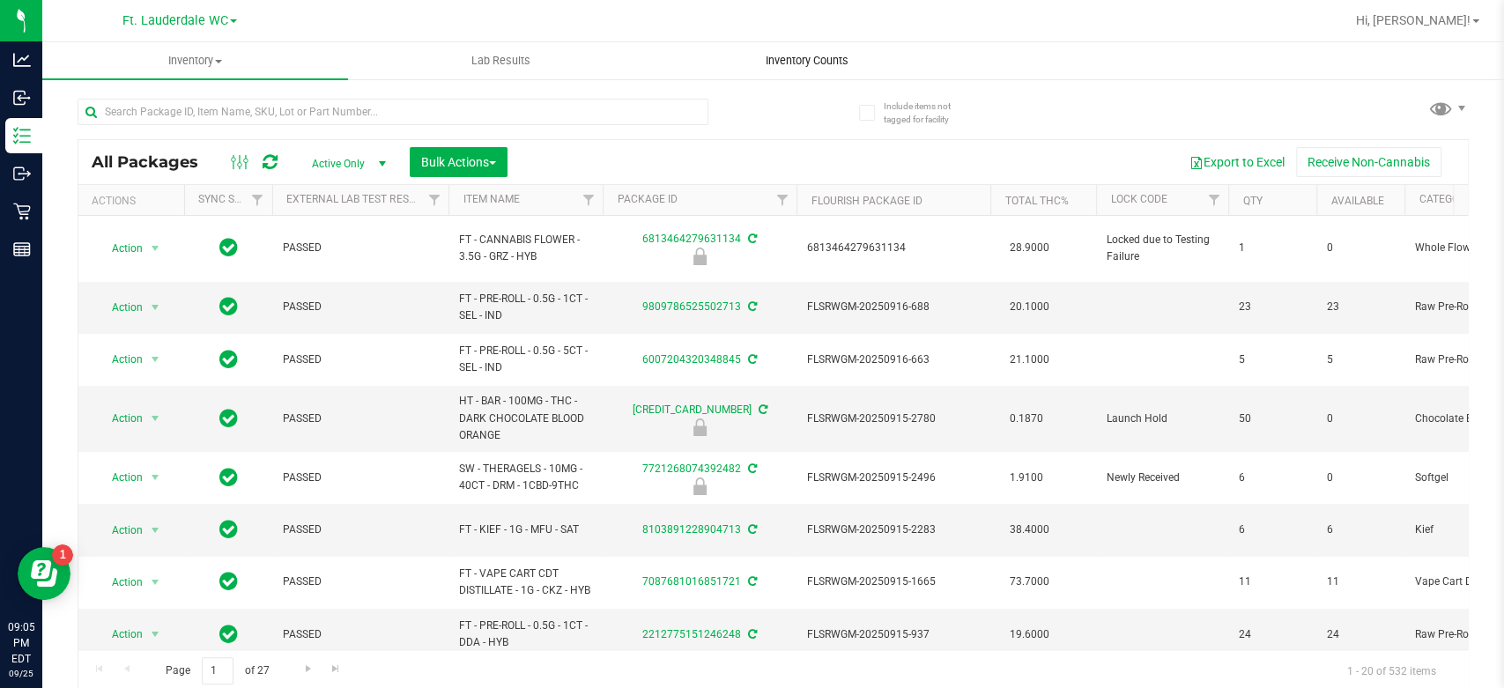
click at [853, 59] on span "Inventory Counts" at bounding box center [807, 61] width 130 height 16
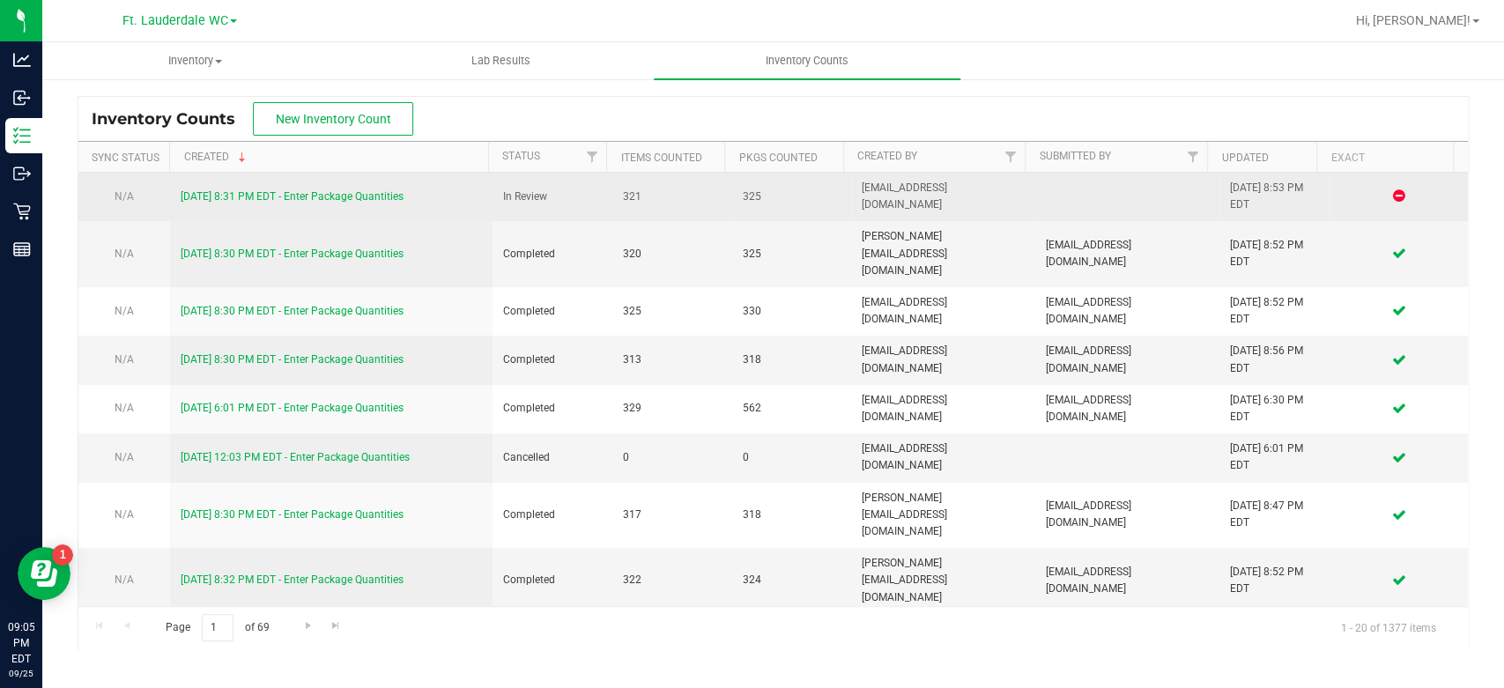
click at [352, 199] on link "[DATE] 8:31 PM EDT - Enter Package Quantities" at bounding box center [292, 196] width 223 height 12
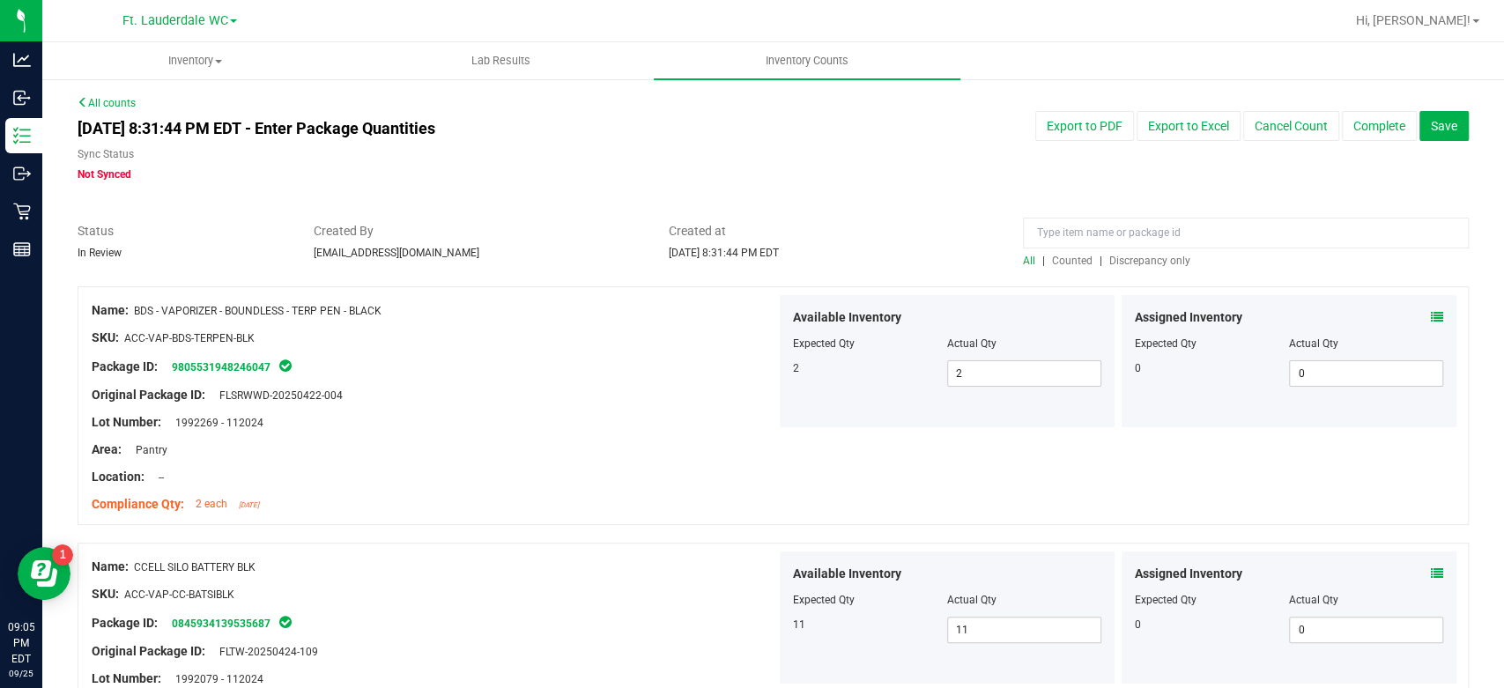
click at [1121, 263] on span "Discrepancy only" at bounding box center [1149, 261] width 81 height 12
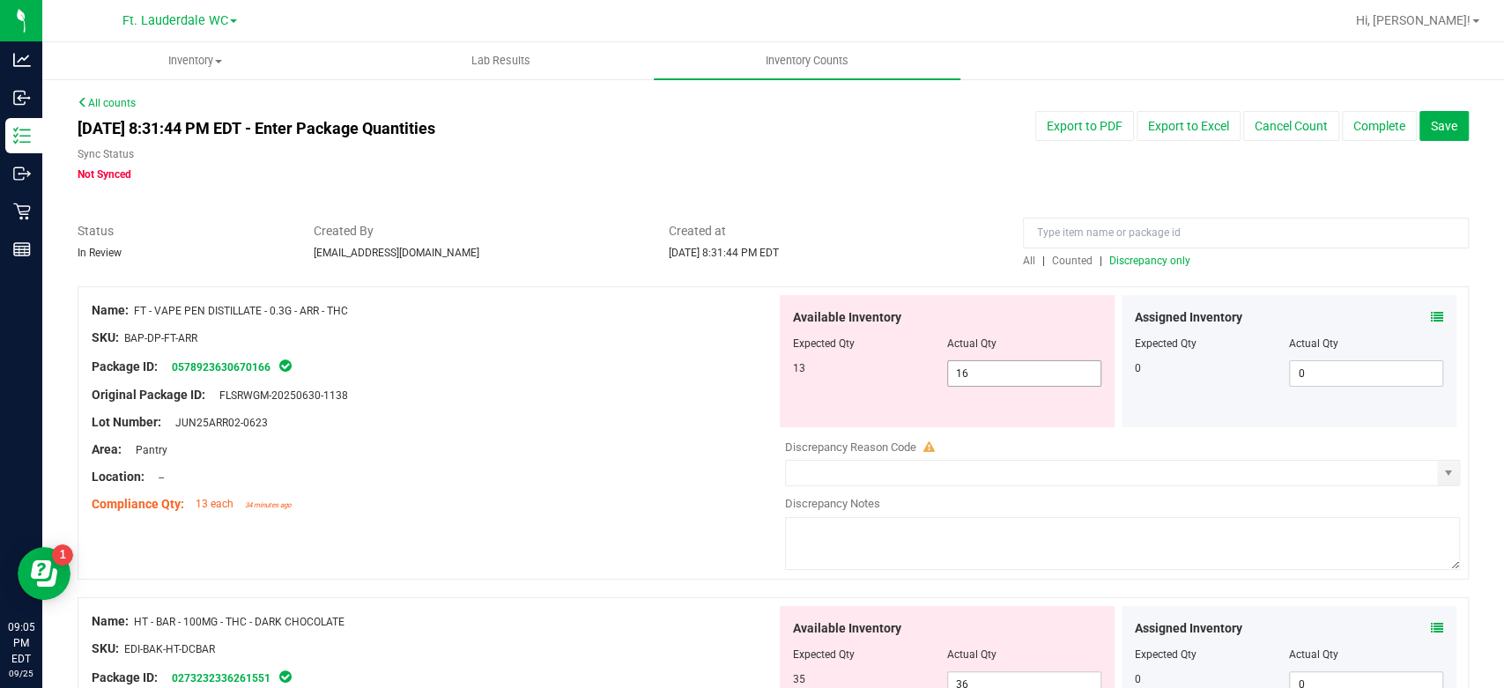
click at [1010, 372] on span "16 16" at bounding box center [1024, 373] width 154 height 26
click at [1010, 372] on input "16" at bounding box center [1024, 373] width 152 height 25
type input "13"
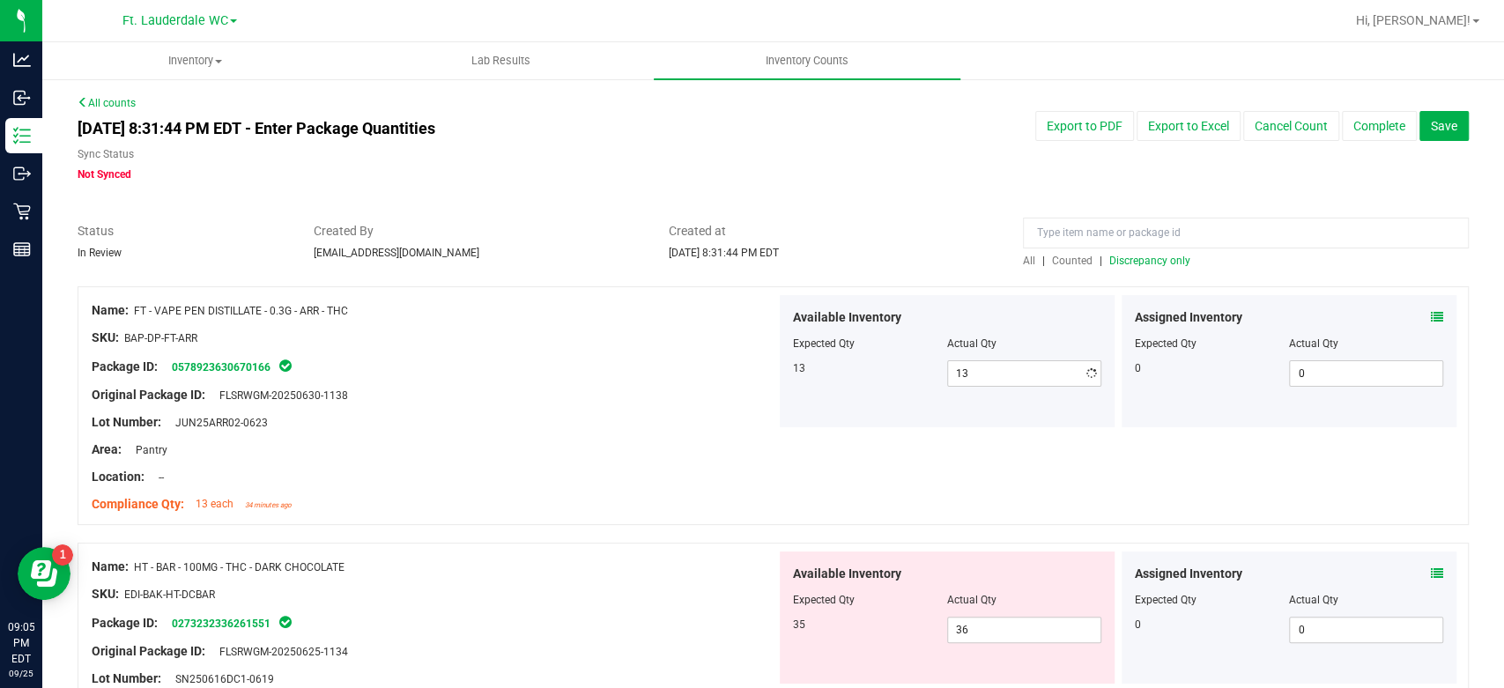
click at [711, 388] on div "Original Package ID: FLSRWGM-20250630-1138" at bounding box center [434, 395] width 685 height 19
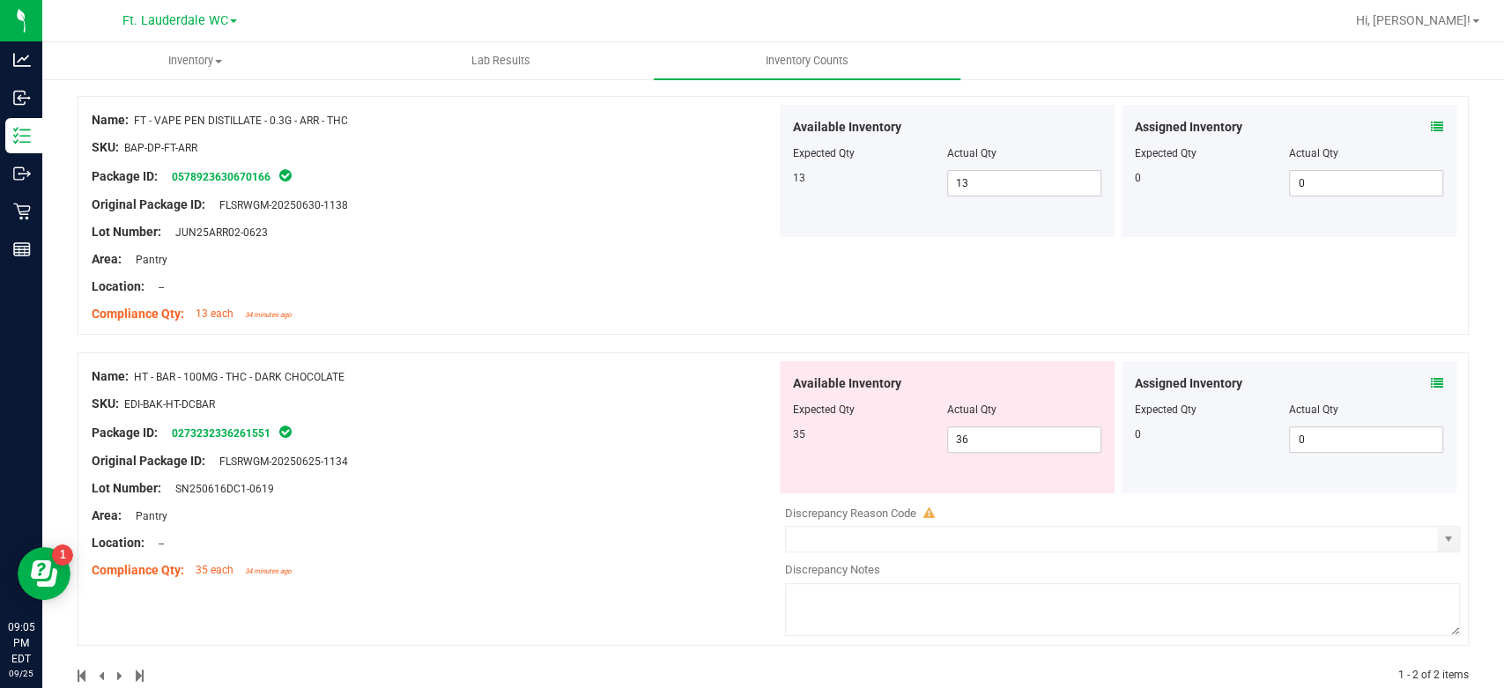
scroll to position [224, 0]
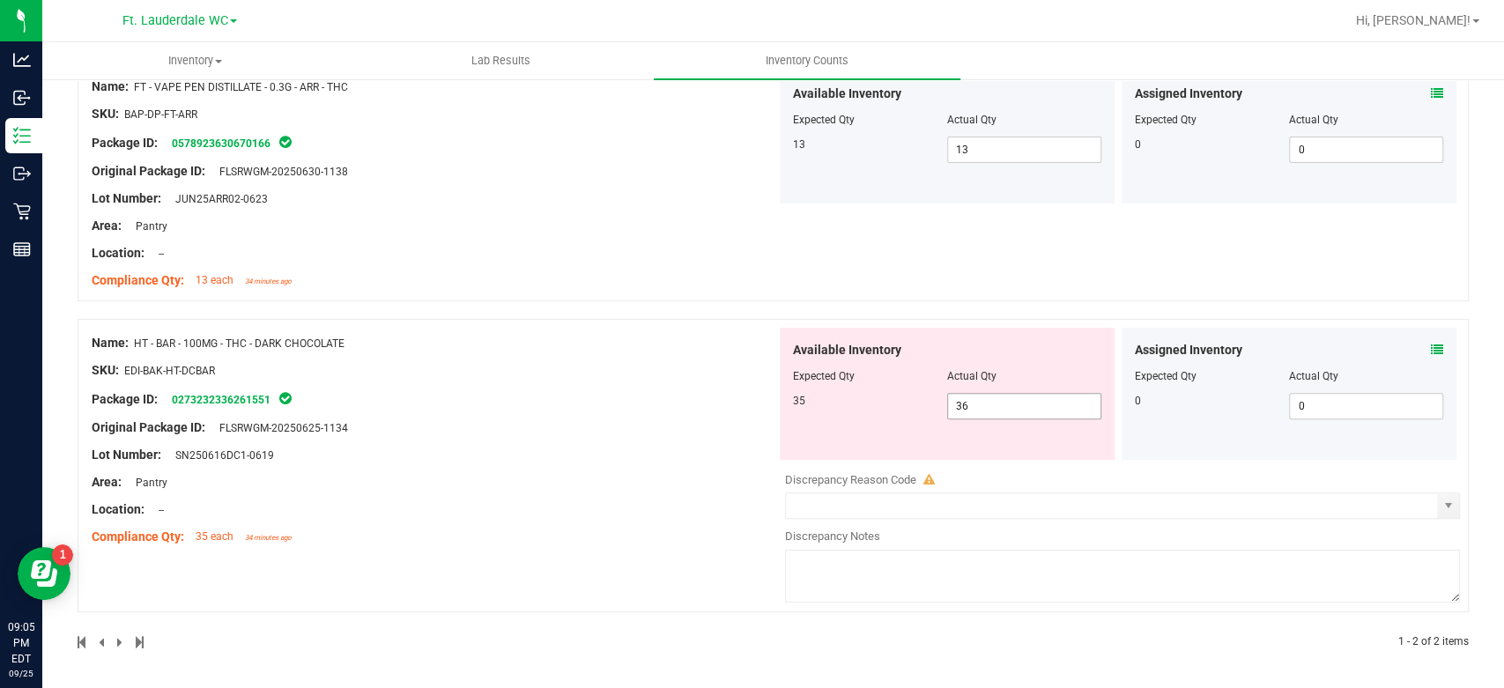
click at [974, 404] on span "36 36" at bounding box center [1024, 406] width 154 height 26
click at [974, 404] on input "36" at bounding box center [1024, 406] width 152 height 25
type input "35"
click at [652, 377] on div "Name: HT - BAR - 100MG - THC - DARK CHOCOLATE SKU: EDI-BAK-HT-DCBAR Package ID:…" at bounding box center [773, 465] width 1391 height 293
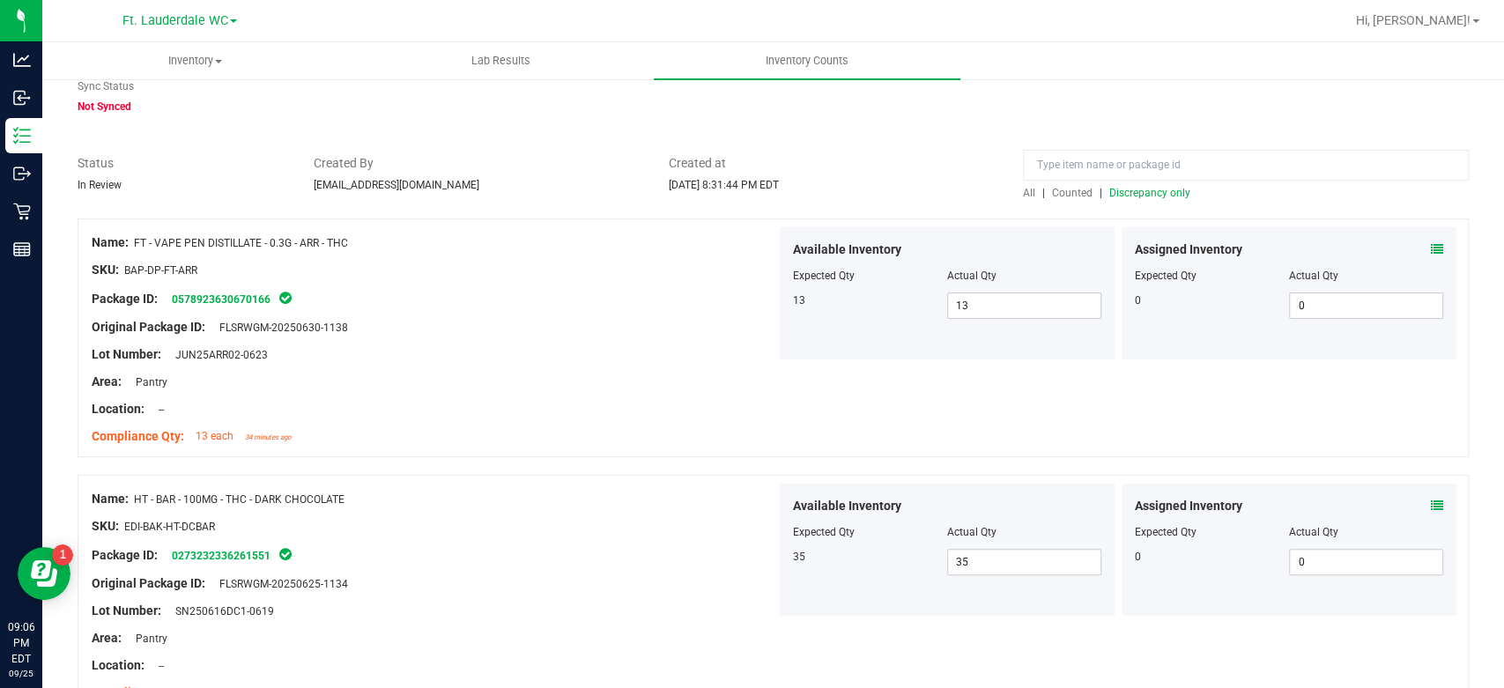
scroll to position [0, 0]
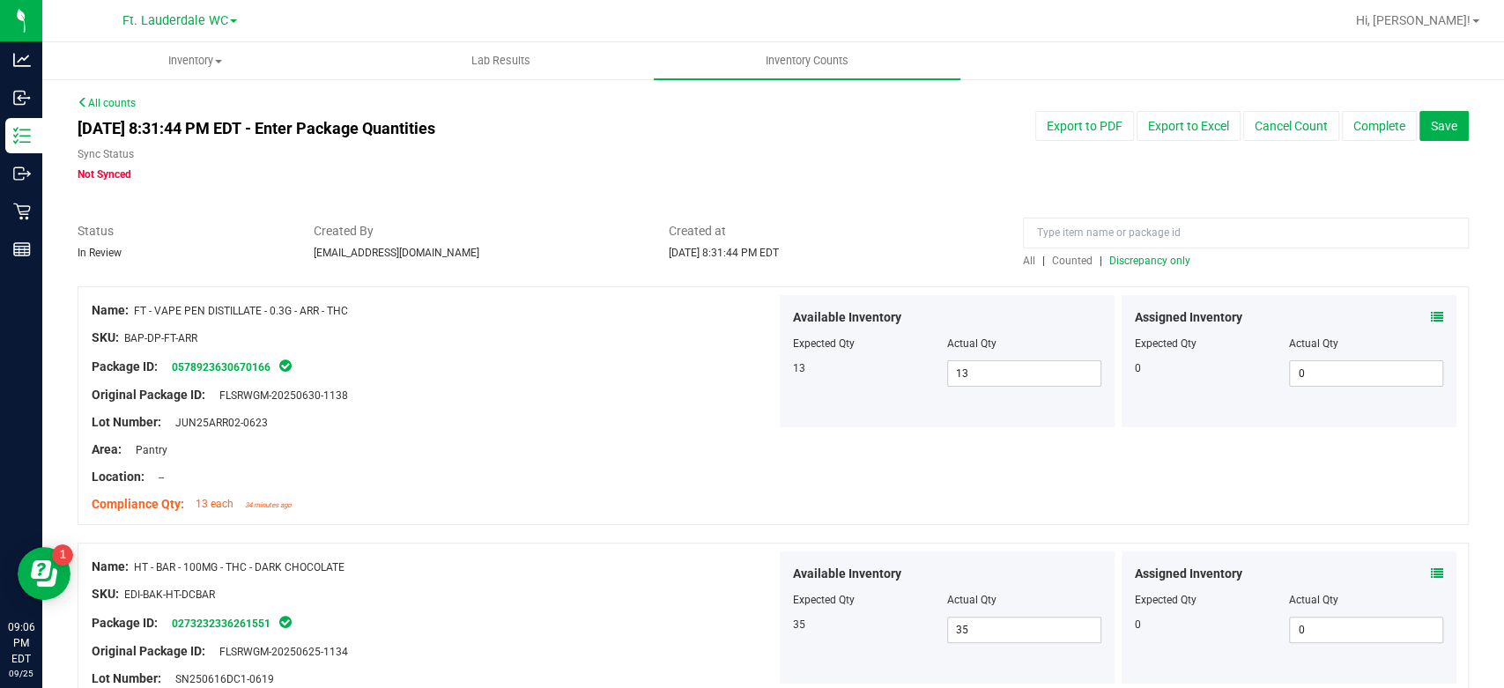
click at [1119, 258] on span "Discrepancy only" at bounding box center [1149, 261] width 81 height 12
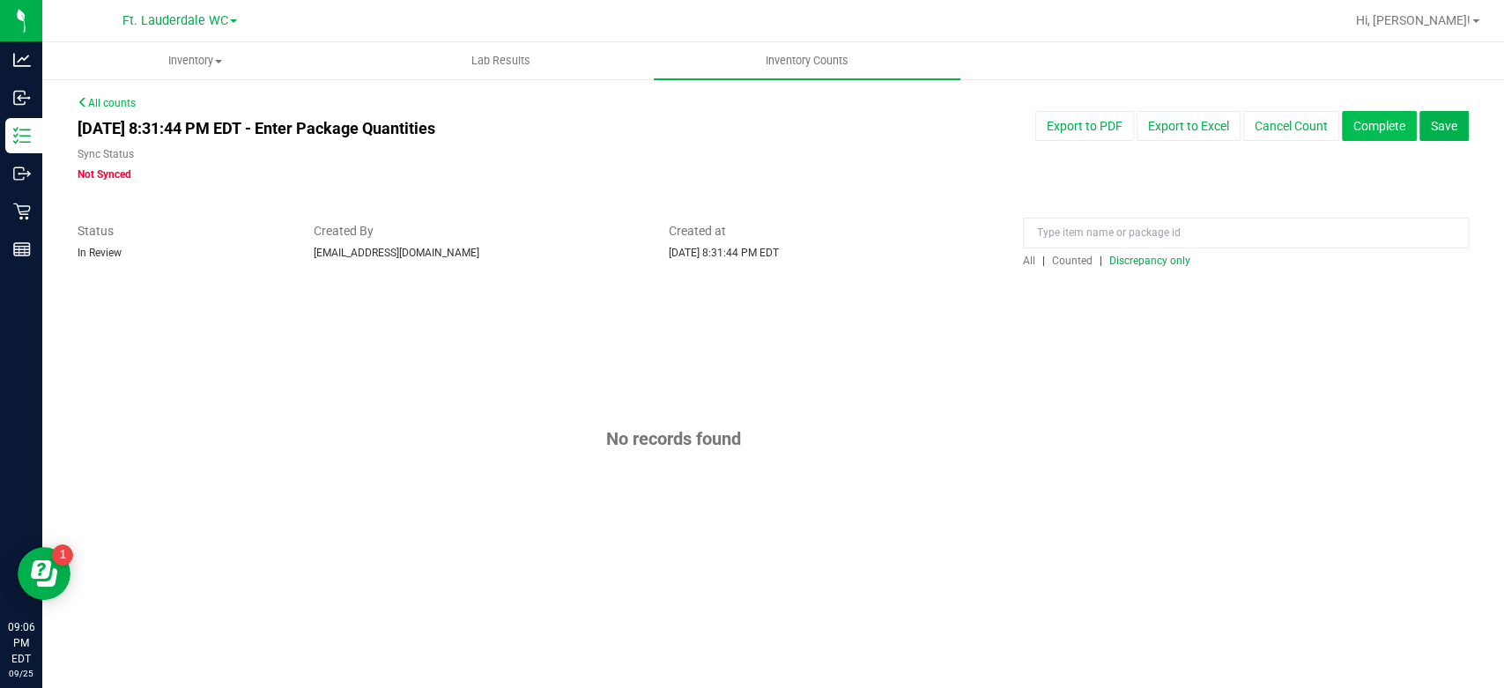
click at [1376, 137] on button "Complete" at bounding box center [1379, 126] width 75 height 30
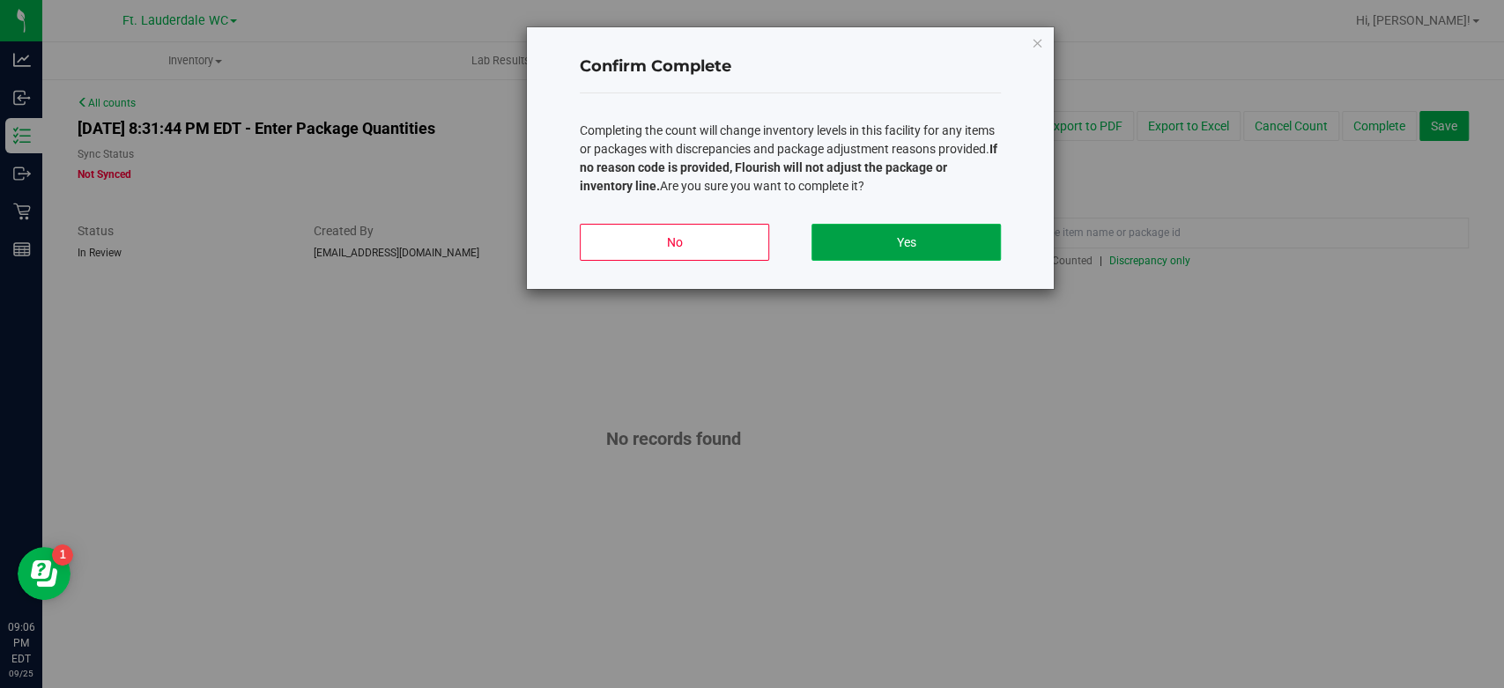
click at [916, 240] on button "Yes" at bounding box center [906, 242] width 189 height 37
